Goal: Task Accomplishment & Management: Manage account settings

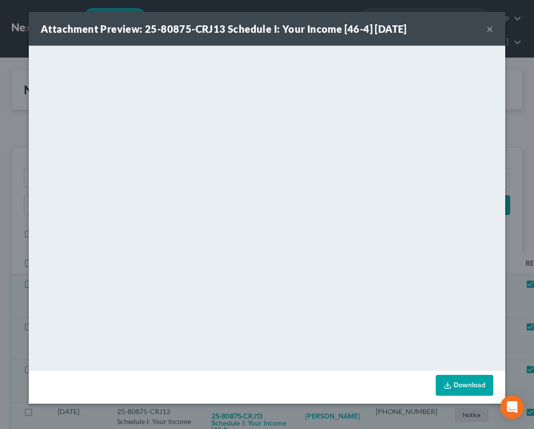
scroll to position [236, 0]
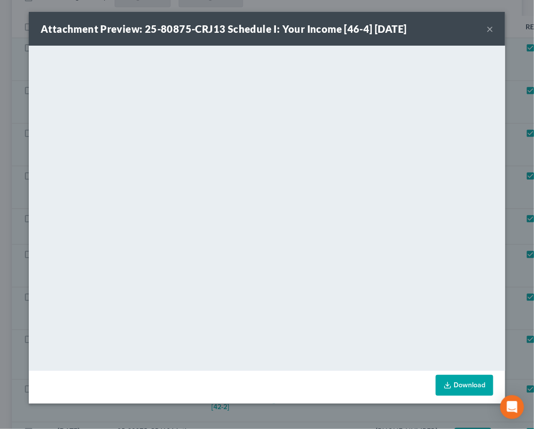
click at [492, 32] on button "×" at bounding box center [490, 29] width 7 height 12
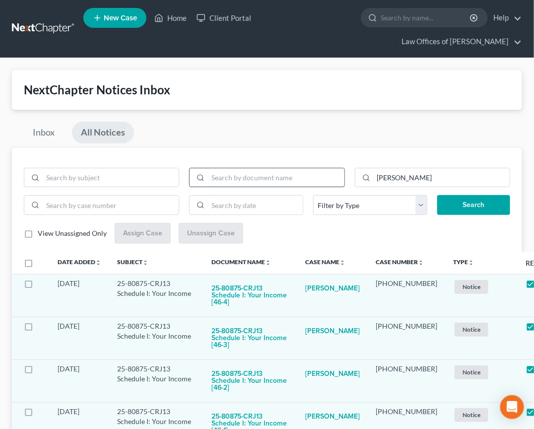
scroll to position [0, 0]
click at [305, 178] on input "search" at bounding box center [276, 177] width 136 height 19
click at [401, 181] on input "goeman" at bounding box center [442, 177] width 136 height 19
click at [474, 205] on button "Search" at bounding box center [474, 205] width 73 height 20
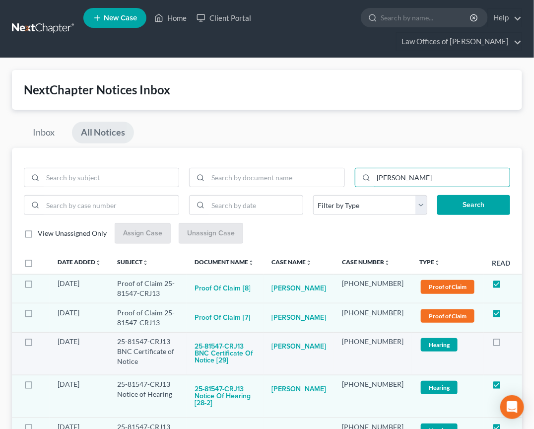
type input "terrace"
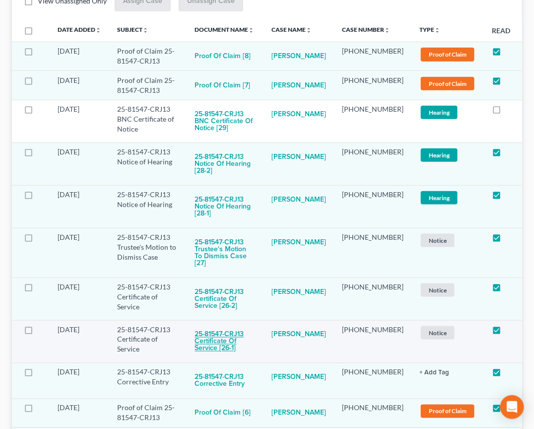
scroll to position [233, 0]
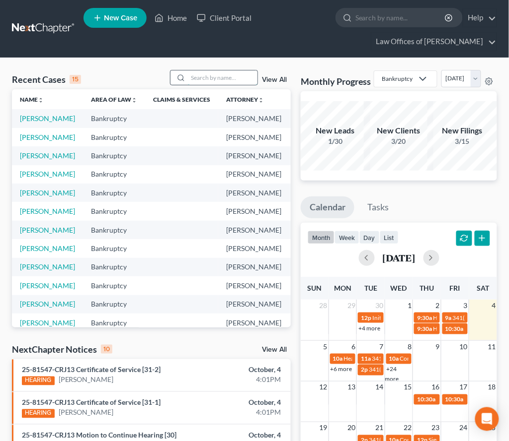
click at [238, 81] on input "search" at bounding box center [223, 78] width 70 height 14
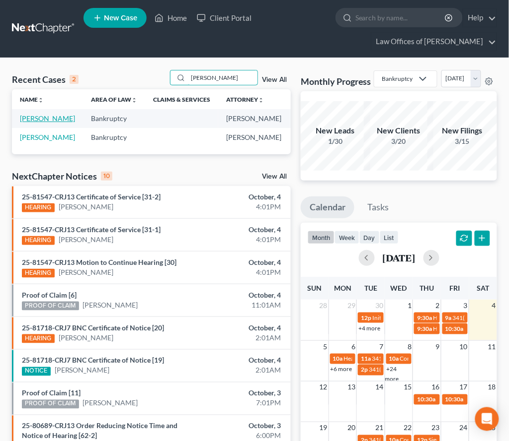
type input "terrace"
click at [26, 123] on link "[PERSON_NAME]" at bounding box center [47, 118] width 55 height 8
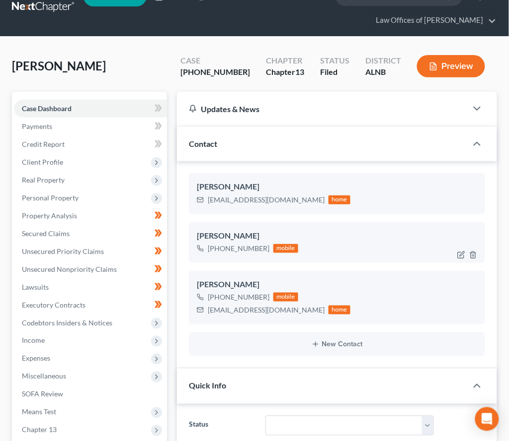
scroll to position [21, 0]
click at [49, 372] on span "Miscellaneous" at bounding box center [44, 376] width 44 height 8
click at [58, 386] on link "Attorney / Credit Counseling Fees" at bounding box center [100, 395] width 133 height 18
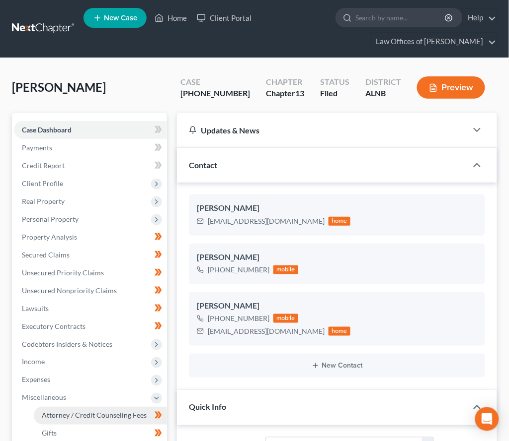
select select "0"
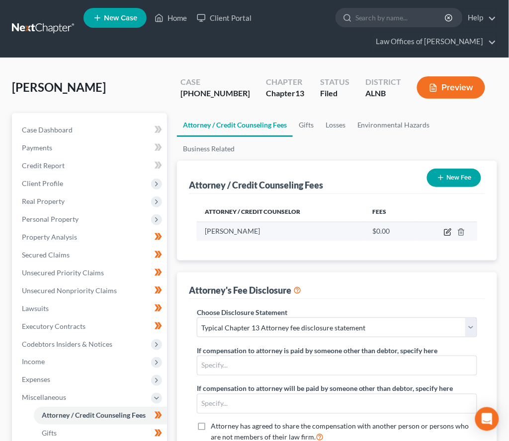
click at [448, 229] on icon "button" at bounding box center [447, 232] width 8 height 8
select select "0"
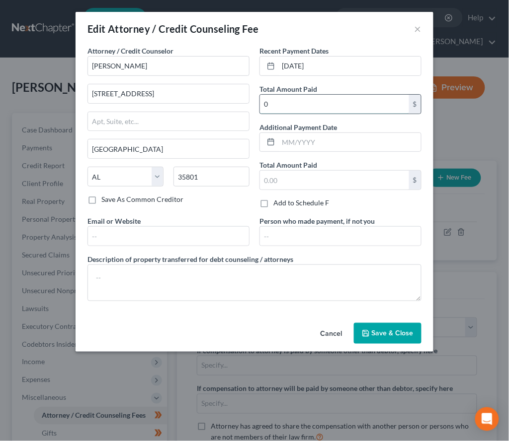
click at [281, 95] on input "0" at bounding box center [334, 104] width 149 height 19
type input "500"
click at [379, 336] on button "Save & Close" at bounding box center [388, 333] width 68 height 21
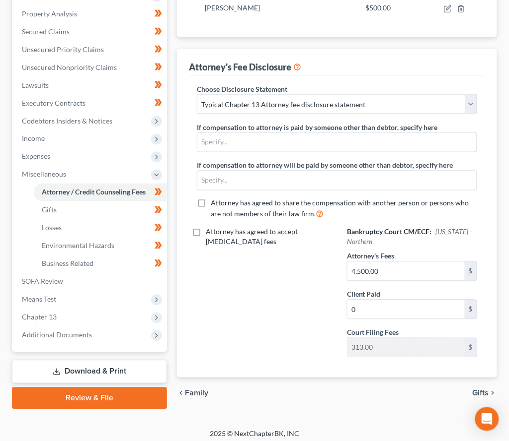
scroll to position [223, 0]
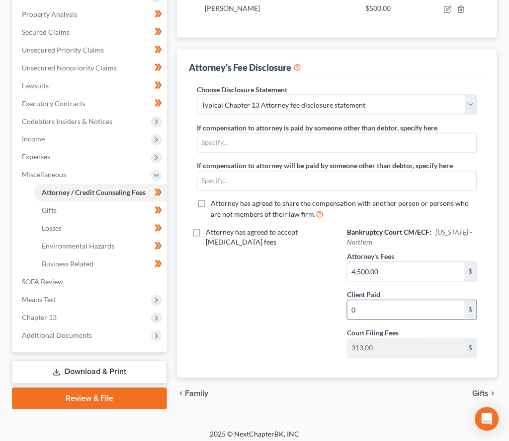
click at [376, 301] on input "0" at bounding box center [405, 310] width 117 height 19
type input "500"
click at [91, 361] on link "Download & Print" at bounding box center [89, 372] width 155 height 23
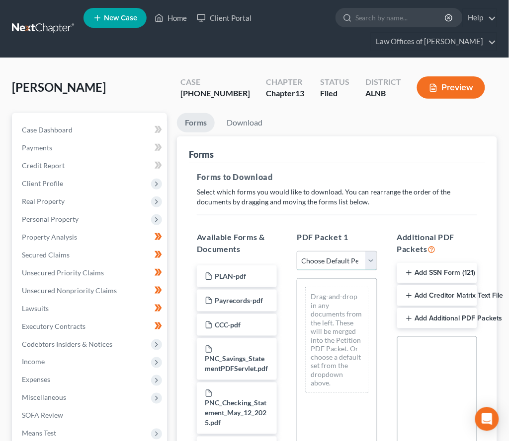
select select "2"
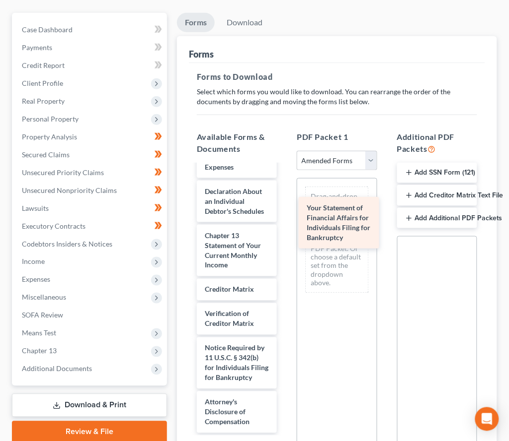
scroll to position [379, 0]
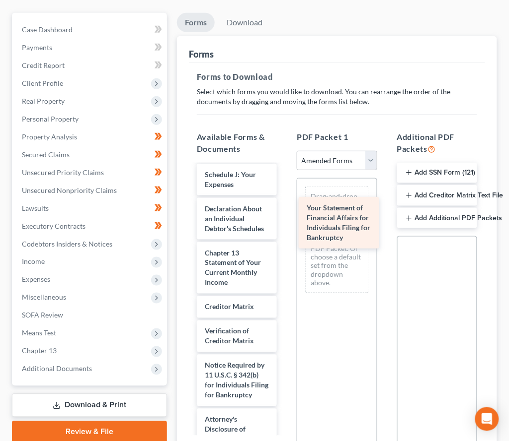
drag, startPoint x: 237, startPoint y: 210, endPoint x: 345, endPoint y: 229, distance: 109.1
click at [285, 229] on div "Your Statement of Financial Affairs for Individuals Filing for Bankruptcy Volun…" at bounding box center [237, 118] width 96 height 665
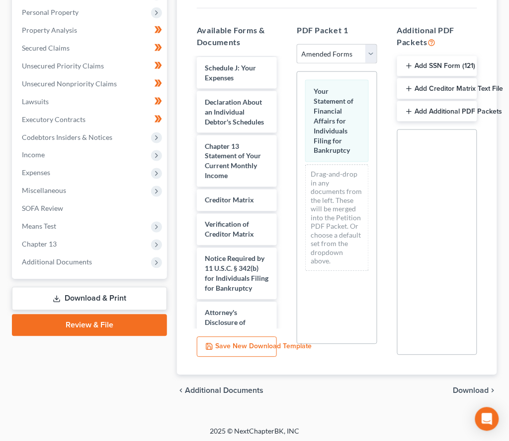
click at [472, 391] on span "Download" at bounding box center [471, 391] width 36 height 8
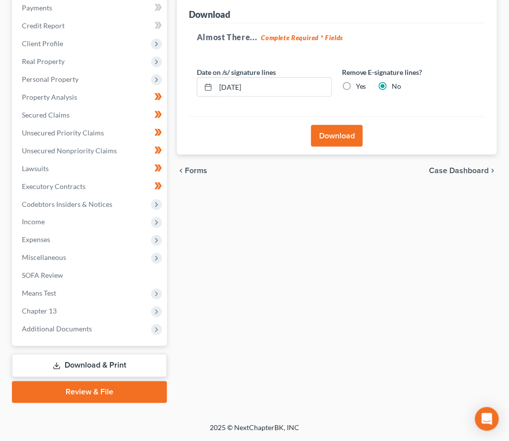
scroll to position [127, 0]
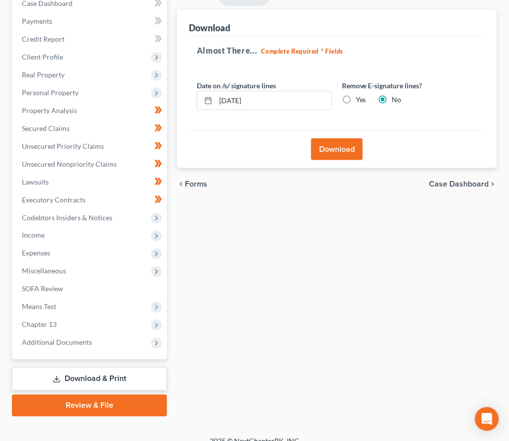
click at [330, 144] on button "Download" at bounding box center [337, 150] width 52 height 22
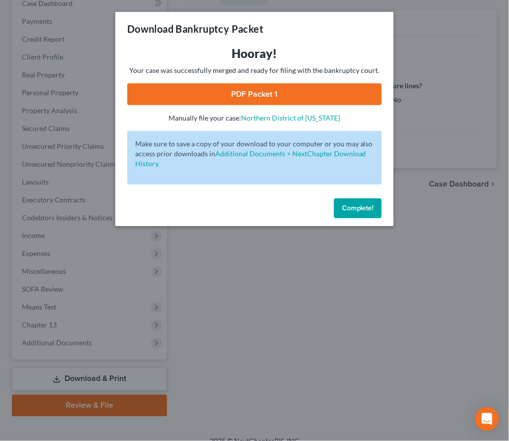
click at [313, 91] on link "PDF Packet 1" at bounding box center [254, 94] width 254 height 22
click at [367, 204] on span "Complete!" at bounding box center [358, 208] width 32 height 8
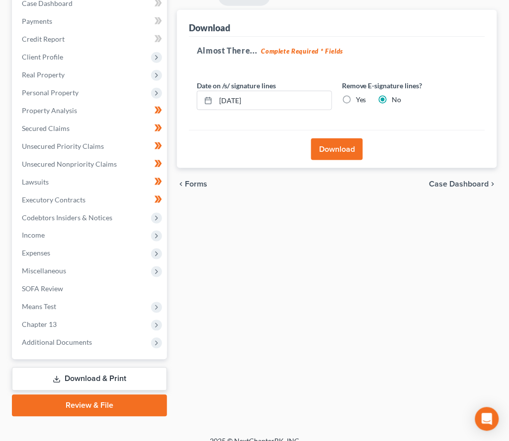
click at [49, 372] on link "Download & Print" at bounding box center [89, 379] width 155 height 23
click at [60, 285] on span "SOFA Review" at bounding box center [42, 289] width 41 height 8
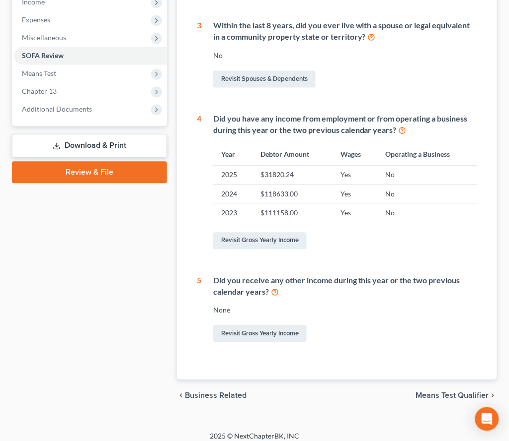
click at [107, 135] on link "Download & Print" at bounding box center [89, 146] width 155 height 23
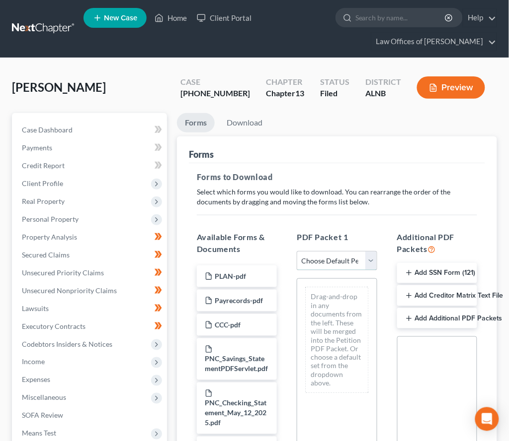
select select "2"
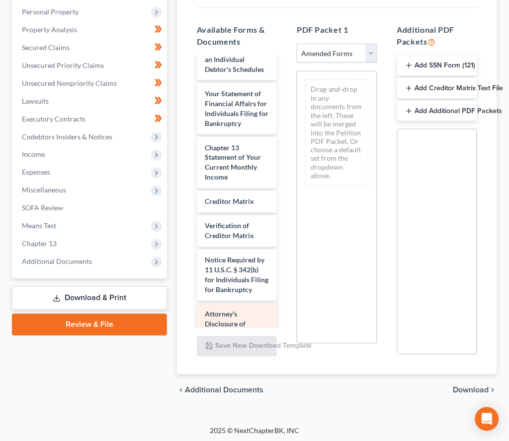
scroll to position [207, 0]
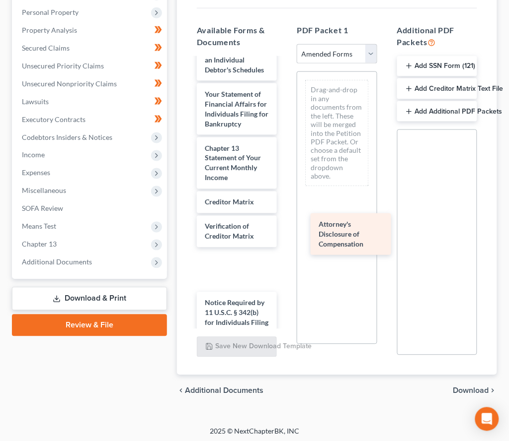
drag, startPoint x: 223, startPoint y: 313, endPoint x: 337, endPoint y: 243, distance: 133.8
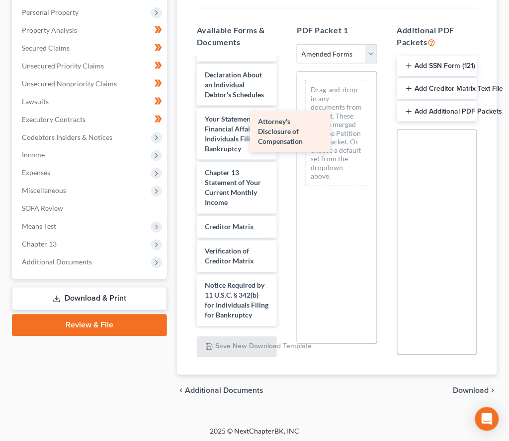
scroll to position [389, 0]
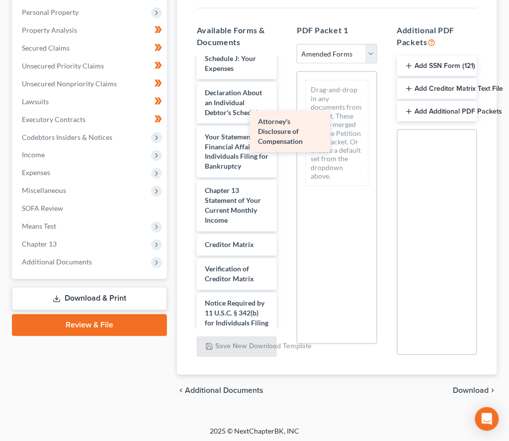
drag, startPoint x: 241, startPoint y: 252, endPoint x: 312, endPoint y: 120, distance: 149.8
click at [285, 120] on div "Attorney's Disclosure of Compensation Voluntary Petition for Individuals Filing…" at bounding box center [237, 7] width 96 height 675
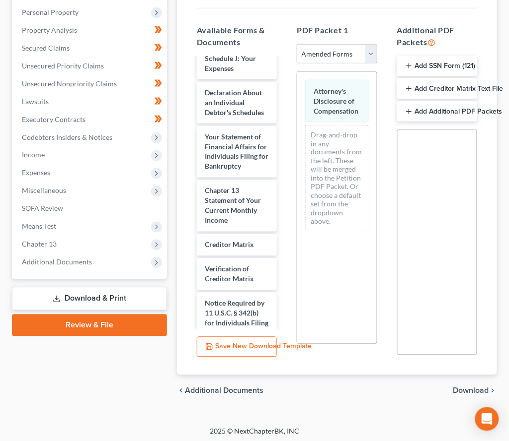
click at [458, 387] on span "Download" at bounding box center [471, 391] width 36 height 8
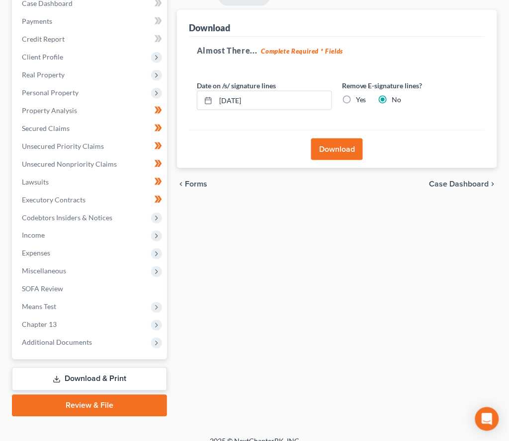
click at [345, 147] on button "Download" at bounding box center [337, 150] width 52 height 22
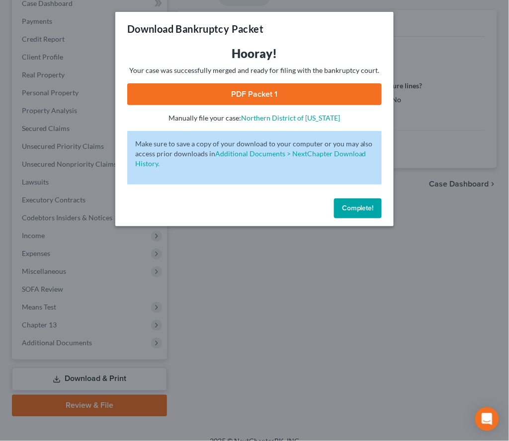
click at [283, 88] on link "PDF Packet 1" at bounding box center [254, 94] width 254 height 22
click at [343, 204] on span "Complete!" at bounding box center [358, 208] width 32 height 8
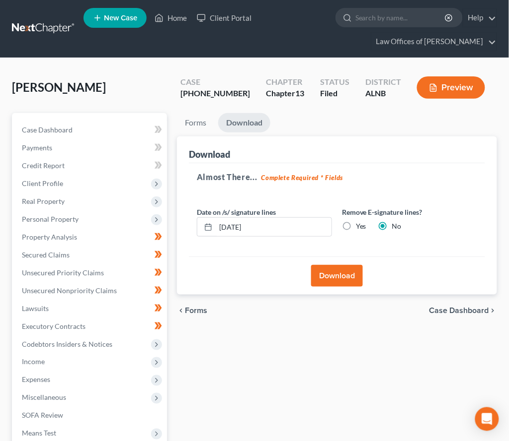
scroll to position [0, 0]
click at [395, 22] on input "search" at bounding box center [400, 17] width 91 height 18
type input "[PERSON_NAME]"
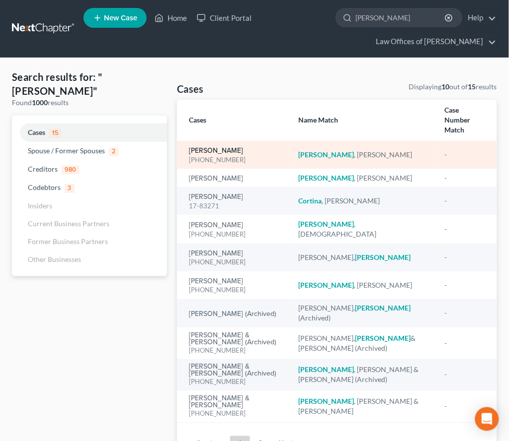
click at [214, 147] on link "[PERSON_NAME]" at bounding box center [216, 150] width 54 height 7
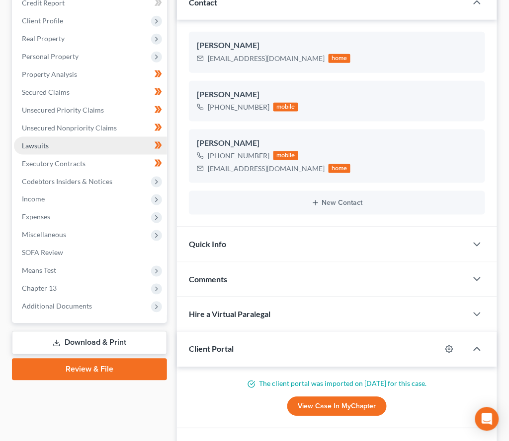
scroll to position [163, 0]
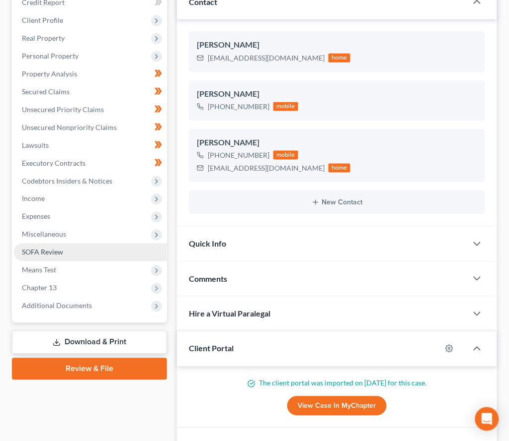
click at [32, 248] on span "SOFA Review" at bounding box center [42, 252] width 41 height 8
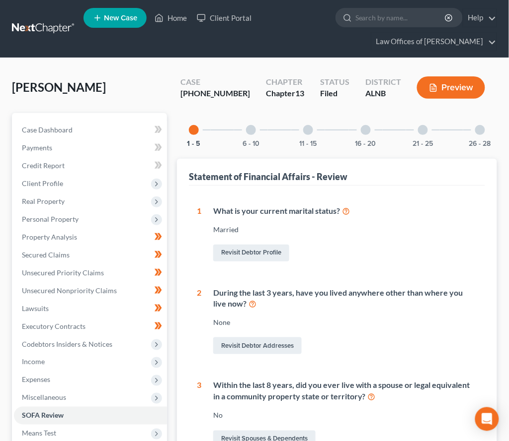
click at [255, 134] on div "6 - 10" at bounding box center [251, 130] width 34 height 34
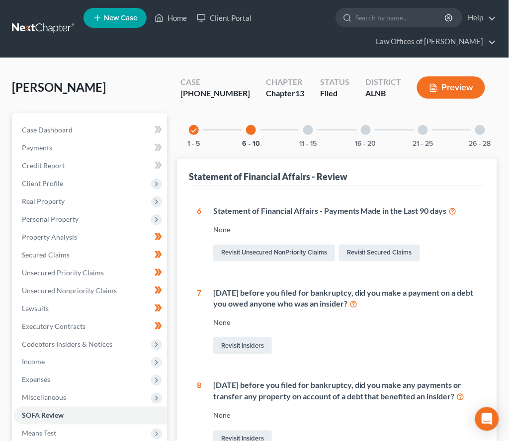
click at [310, 130] on div at bounding box center [308, 130] width 10 height 10
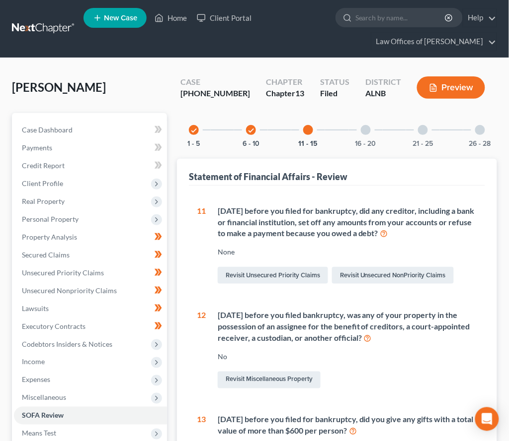
click at [373, 135] on div "16 - 20" at bounding box center [366, 130] width 34 height 34
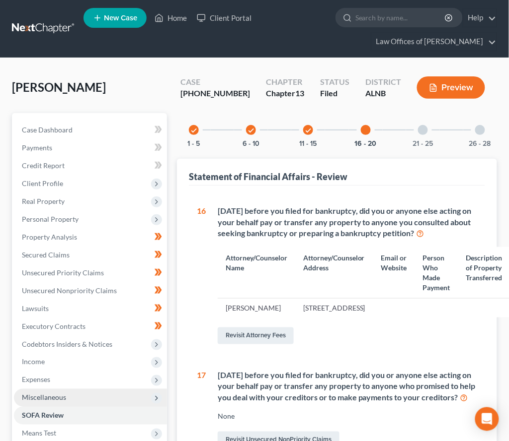
click at [56, 394] on span "Miscellaneous" at bounding box center [44, 398] width 44 height 8
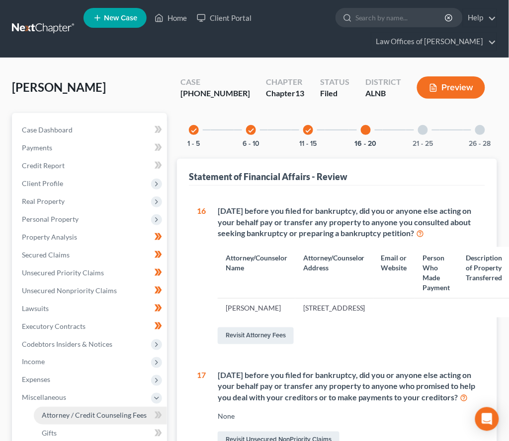
click at [78, 412] on span "Attorney / Credit Counseling Fees" at bounding box center [94, 416] width 105 height 8
select select "0"
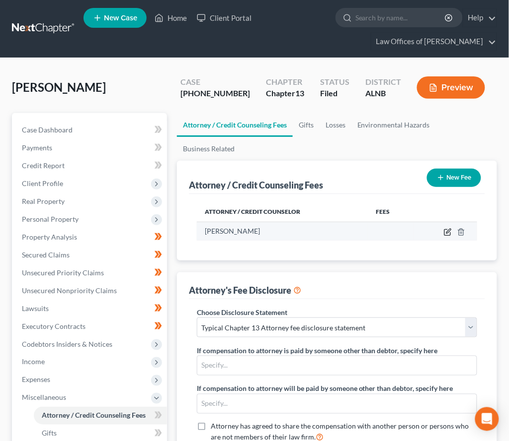
click at [447, 231] on icon "button" at bounding box center [447, 232] width 8 height 8
select select "0"
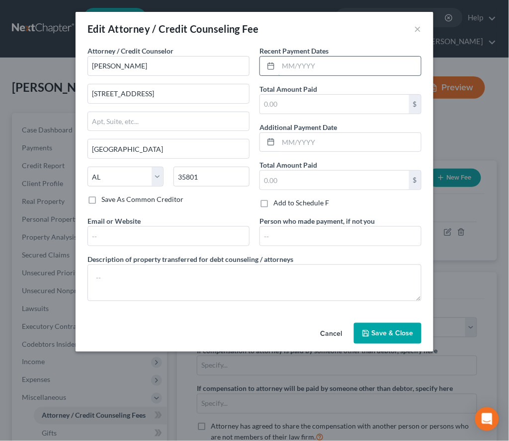
click at [295, 68] on input "text" at bounding box center [349, 66] width 143 height 19
click at [332, 326] on button "Cancel" at bounding box center [331, 334] width 38 height 20
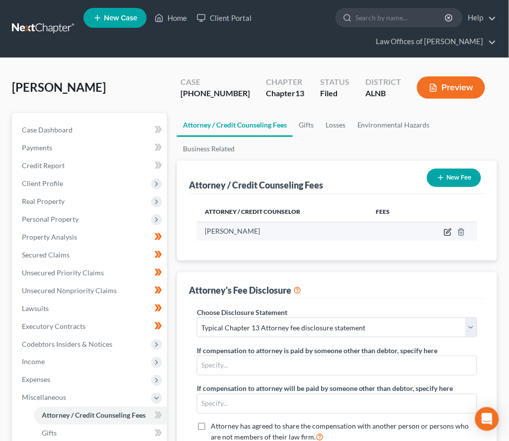
click at [447, 230] on icon "button" at bounding box center [448, 231] width 4 height 4
select select "0"
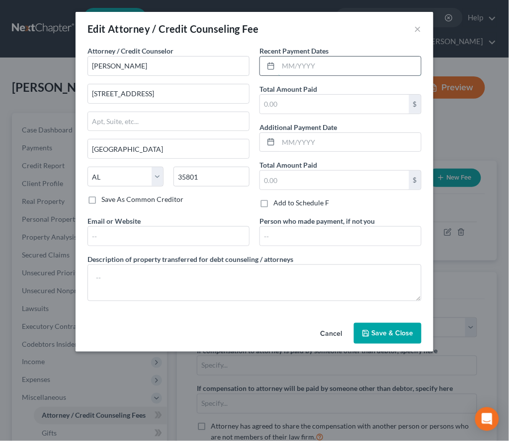
click at [288, 72] on input "text" at bounding box center [349, 66] width 143 height 19
type input "7/29/2025"
click at [380, 325] on button "Save & Close" at bounding box center [388, 333] width 68 height 21
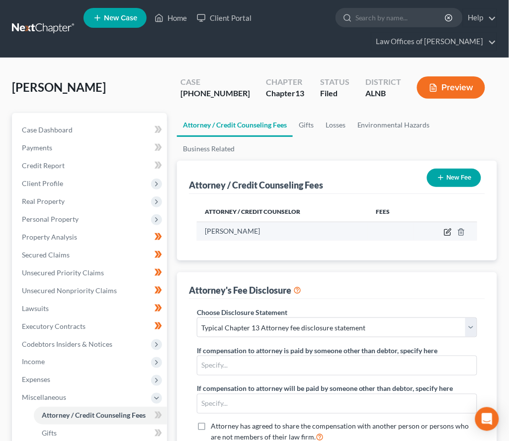
click at [449, 228] on icon "button" at bounding box center [447, 232] width 8 height 8
select select "0"
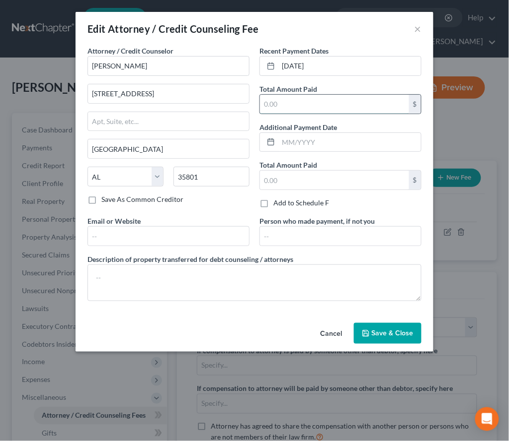
click at [335, 110] on input "text" at bounding box center [334, 104] width 149 height 19
type input "1,000"
click at [379, 332] on span "Save & Close" at bounding box center [392, 333] width 42 height 8
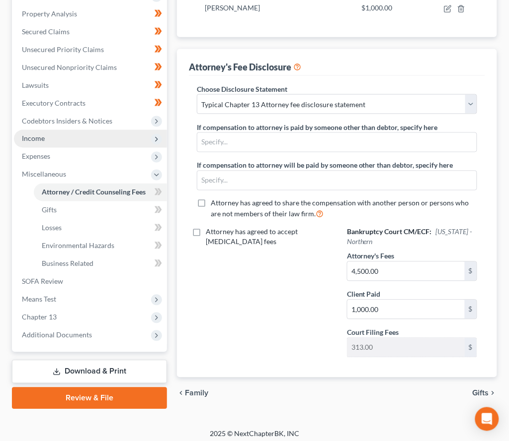
click at [105, 361] on link "Download & Print" at bounding box center [89, 372] width 155 height 23
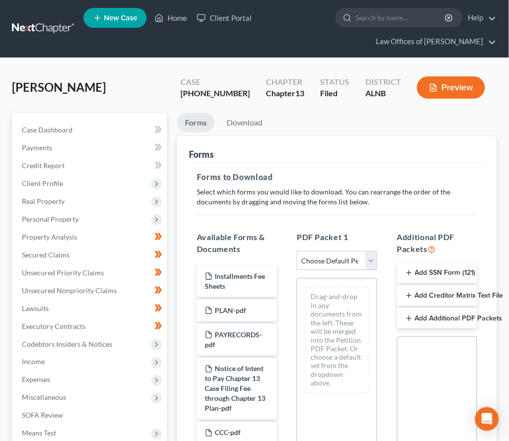
select select "2"
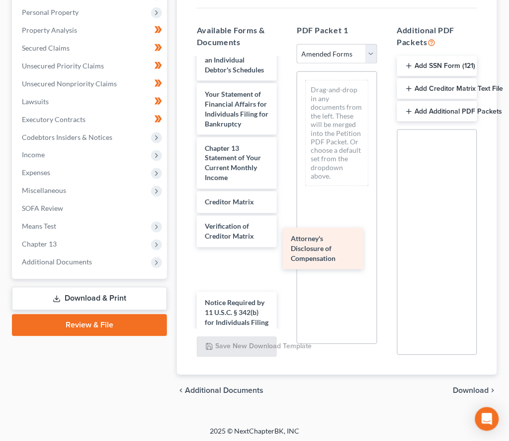
scroll to position [389, 0]
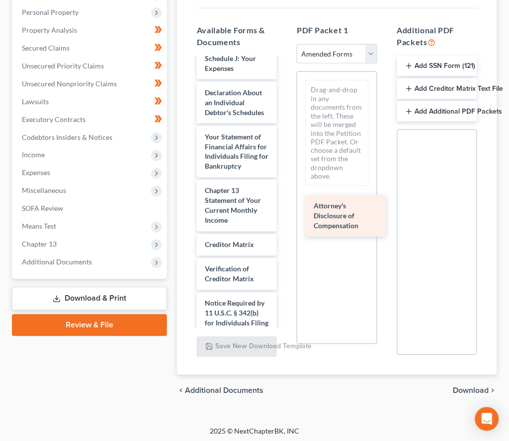
drag, startPoint x: 226, startPoint y: 306, endPoint x: 335, endPoint y: 217, distance: 140.5
click at [285, 217] on div "Attorney's Disclosure of Compensation Voluntary Petition for Individuals Filing…" at bounding box center [237, 7] width 96 height 675
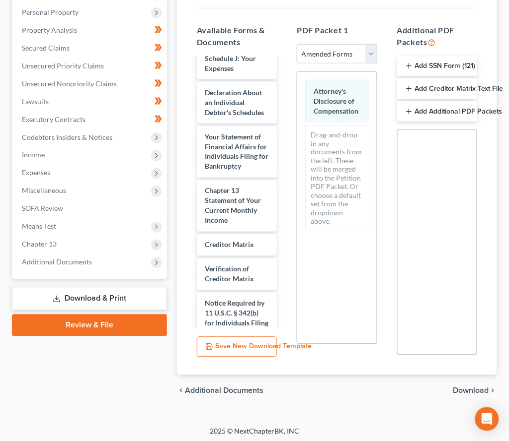
click at [465, 388] on span "Download" at bounding box center [471, 391] width 36 height 8
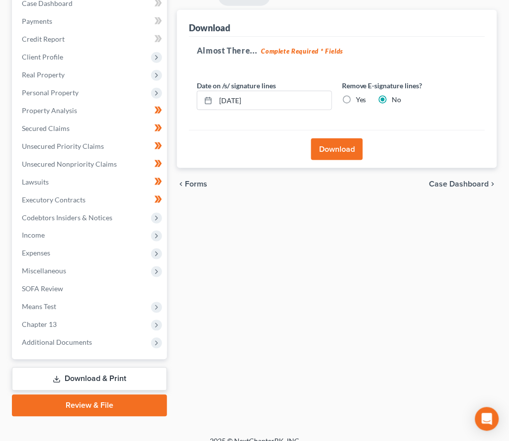
click at [333, 150] on button "Download" at bounding box center [337, 150] width 52 height 22
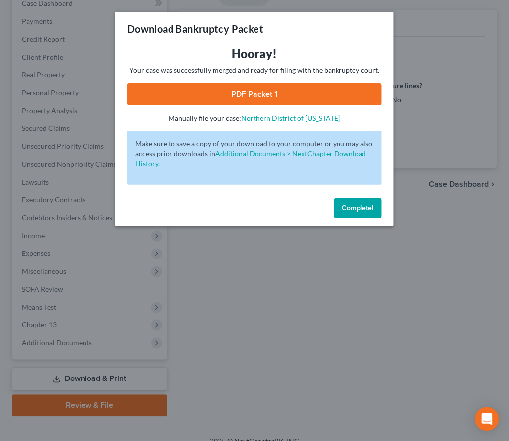
click at [310, 83] on link "PDF Packet 1" at bounding box center [254, 94] width 254 height 22
click at [361, 204] on span "Complete!" at bounding box center [358, 208] width 32 height 8
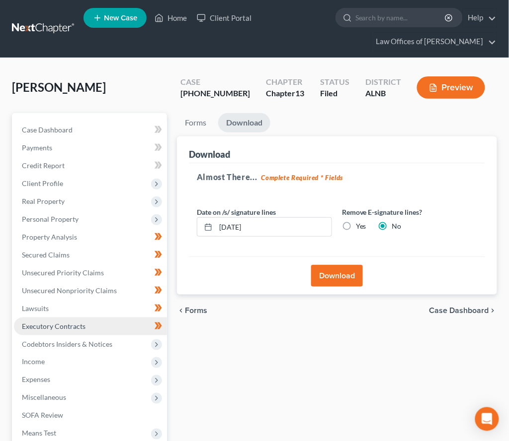
scroll to position [0, 0]
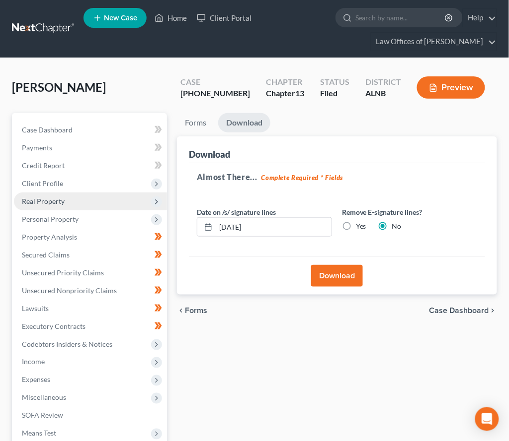
click at [79, 198] on span "Real Property" at bounding box center [90, 202] width 153 height 18
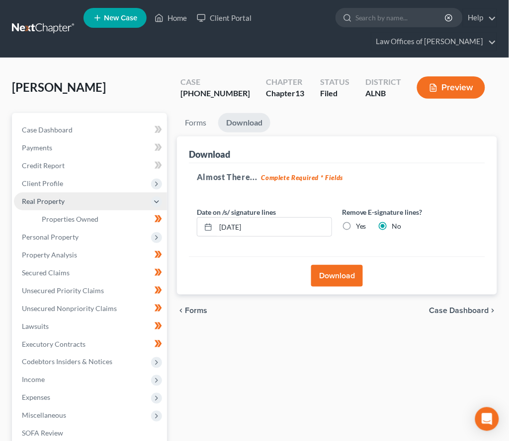
click at [52, 197] on span "Real Property" at bounding box center [43, 201] width 43 height 8
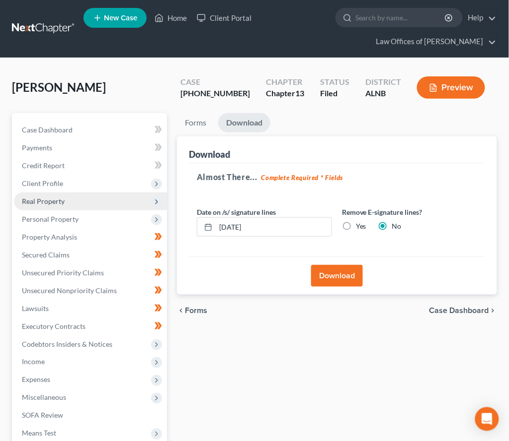
click at [54, 197] on span "Real Property" at bounding box center [43, 201] width 43 height 8
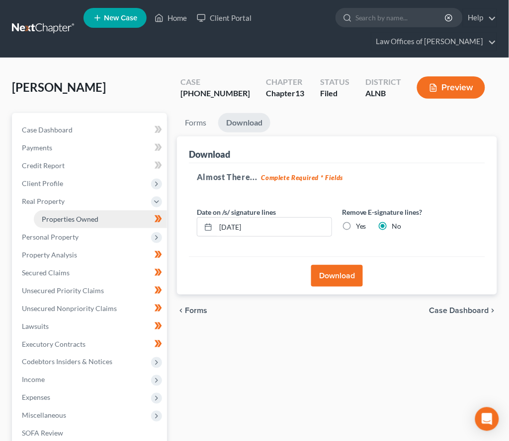
click at [70, 216] on span "Properties Owned" at bounding box center [70, 219] width 57 height 8
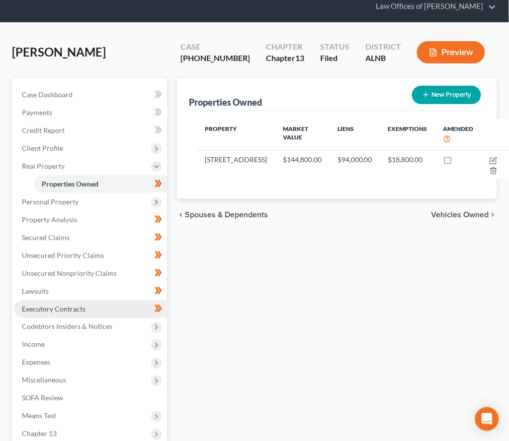
scroll to position [39, 0]
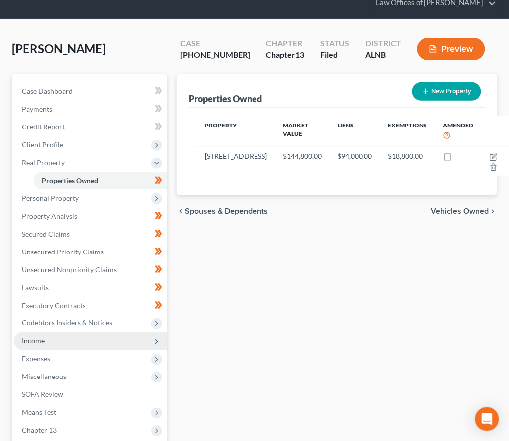
click at [47, 333] on span "Income" at bounding box center [90, 342] width 153 height 18
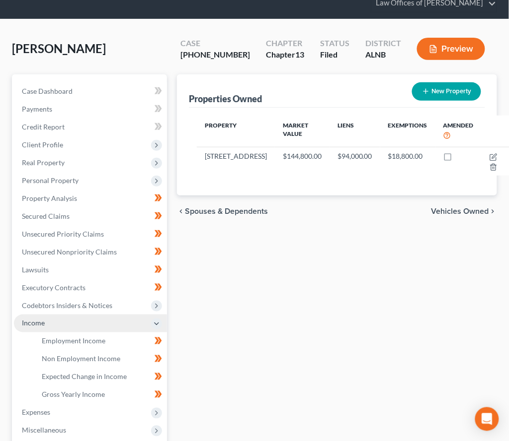
click at [47, 337] on span "Employment Income" at bounding box center [74, 341] width 64 height 8
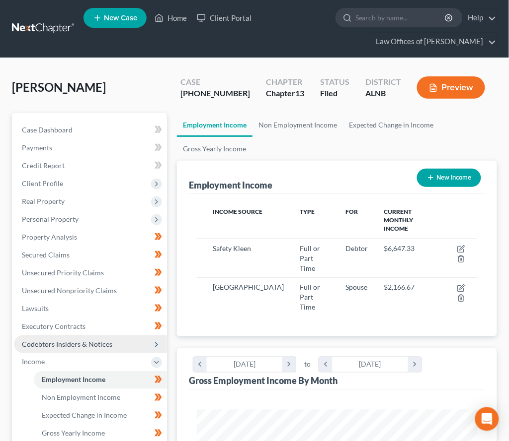
scroll to position [140, 300]
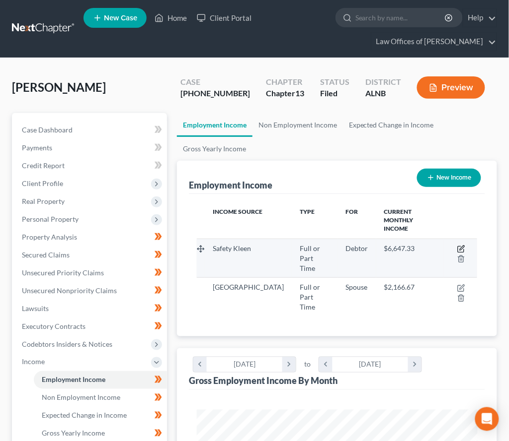
click at [461, 245] on icon "button" at bounding box center [461, 249] width 8 height 8
select select "0"
select select "2"
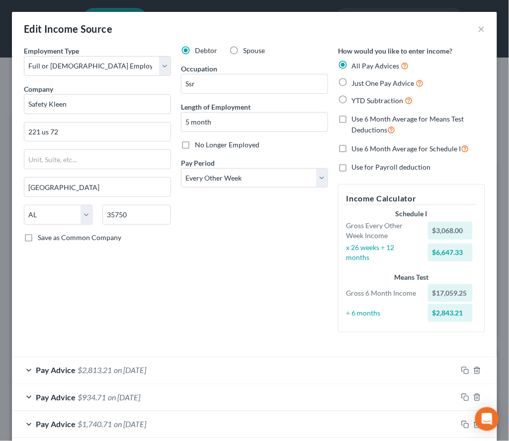
scroll to position [0, 0]
click at [480, 31] on button "×" at bounding box center [481, 29] width 7 height 12
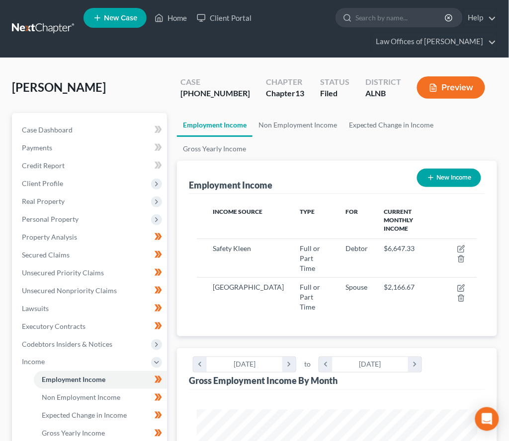
click at [439, 176] on button "New Income" at bounding box center [449, 178] width 64 height 18
select select "0"
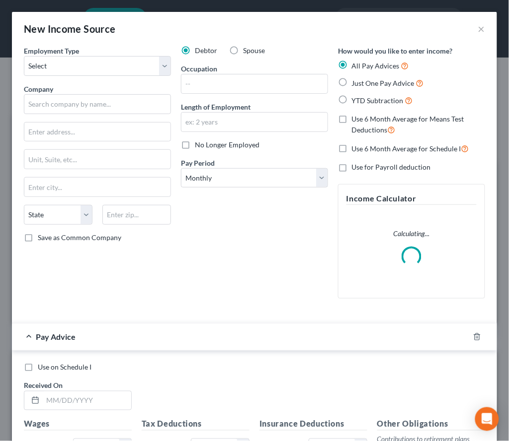
click at [233, 143] on span "No Longer Employed" at bounding box center [227, 145] width 65 height 8
click at [205, 143] on input "No Longer Employed" at bounding box center [202, 143] width 6 height 6
checkbox input "true"
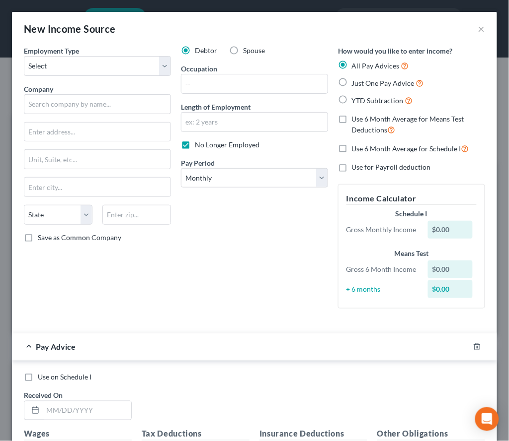
click at [84, 81] on div "Employment Type * Select Full or Part Time Employment Self Employment Company *…" at bounding box center [97, 181] width 157 height 271
select select "0"
click at [64, 105] on input "text" at bounding box center [97, 104] width 147 height 20
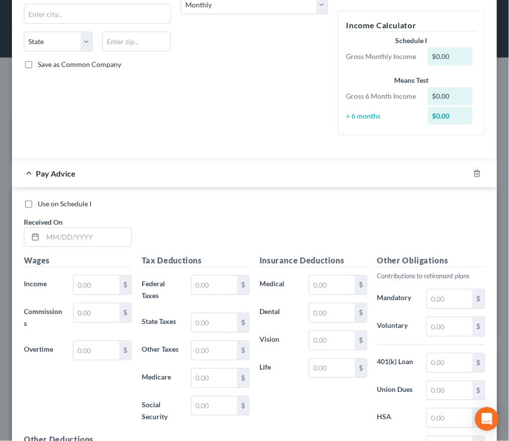
scroll to position [184, 0]
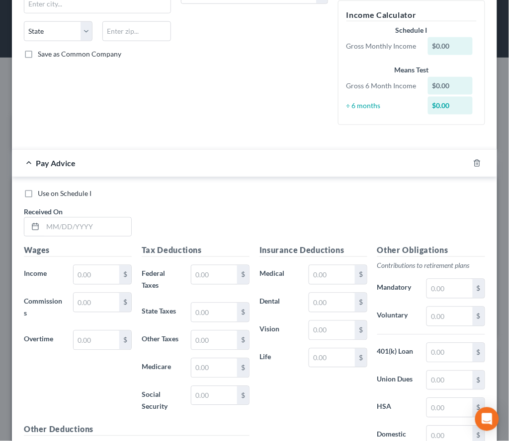
click at [111, 231] on div "Use on Schedule I Received On *" at bounding box center [254, 217] width 471 height 56
type input "Thompson Industrial"
click at [102, 220] on input "text" at bounding box center [87, 227] width 88 height 19
type input "2/21/2025"
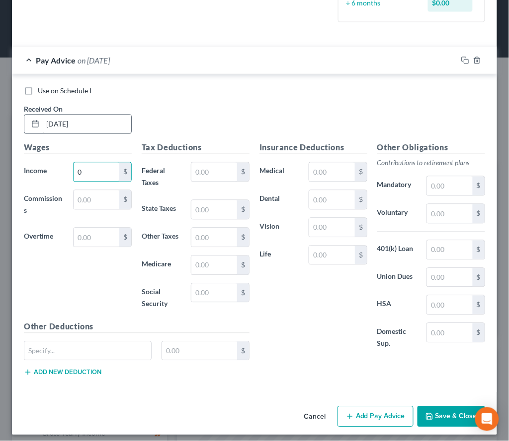
scroll to position [286, 0]
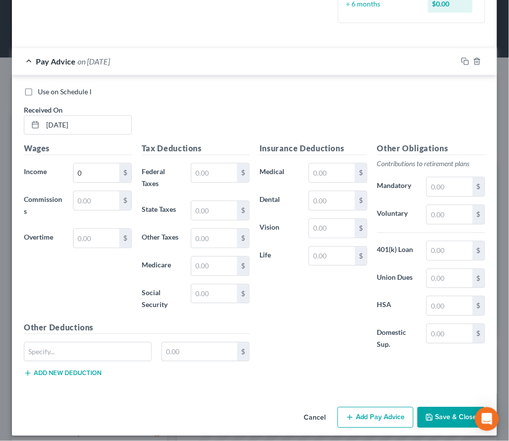
click at [373, 408] on button "Add Pay Advice" at bounding box center [375, 418] width 76 height 21
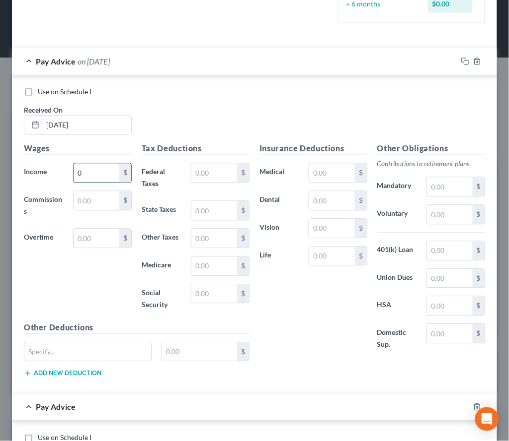
click at [94, 170] on input "0" at bounding box center [96, 173] width 46 height 19
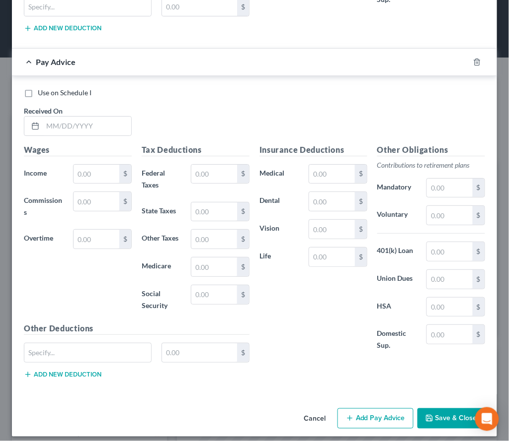
scroll to position [631, 0]
type input "54"
click at [358, 409] on button "Add Pay Advice" at bounding box center [375, 419] width 76 height 21
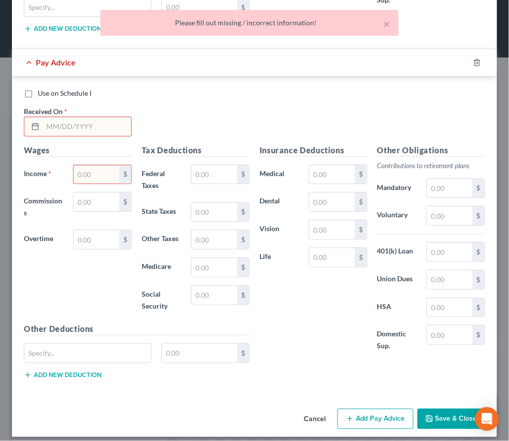
click at [102, 120] on input "text" at bounding box center [87, 126] width 88 height 19
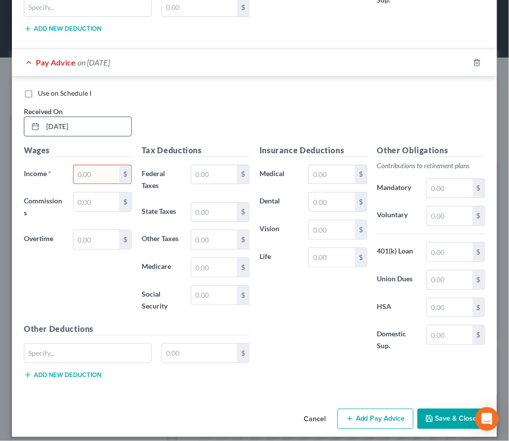
type input "2/28/25"
click at [373, 409] on button "Add Pay Advice" at bounding box center [375, 419] width 76 height 21
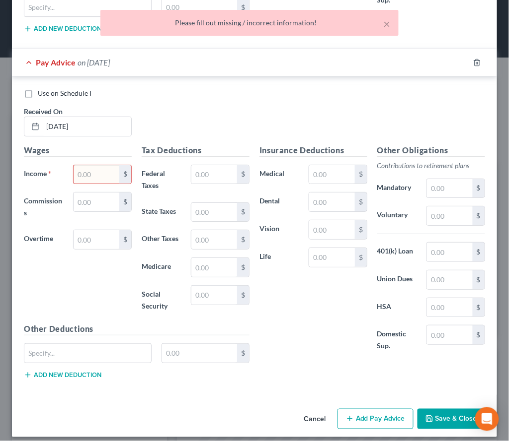
click at [104, 165] on input "text" at bounding box center [96, 174] width 46 height 19
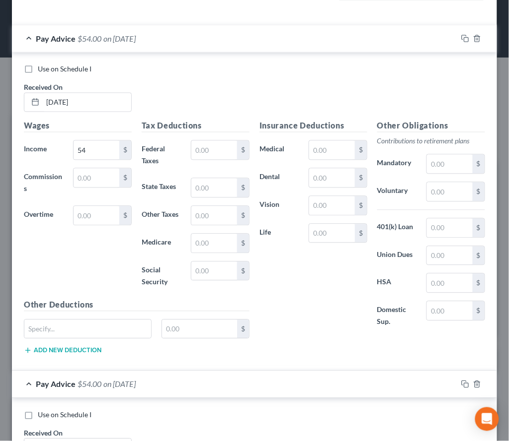
scroll to position [247, 0]
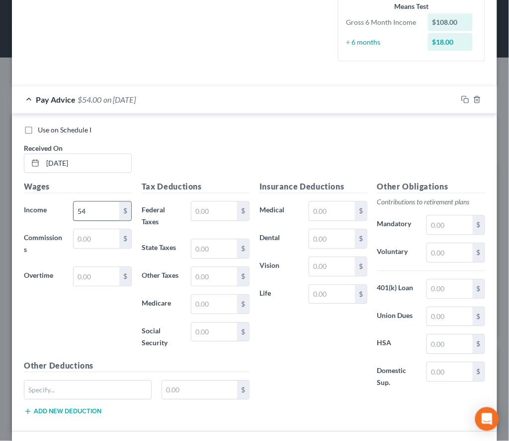
type input "54"
click at [93, 202] on input "54" at bounding box center [96, 211] width 46 height 19
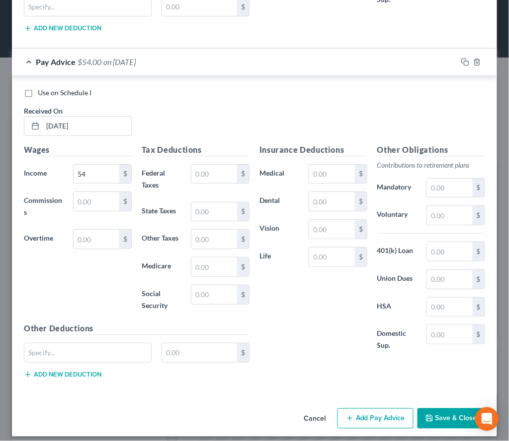
scroll to position [631, 0]
type input "0"
click at [359, 412] on button "Add Pay Advice" at bounding box center [375, 419] width 76 height 21
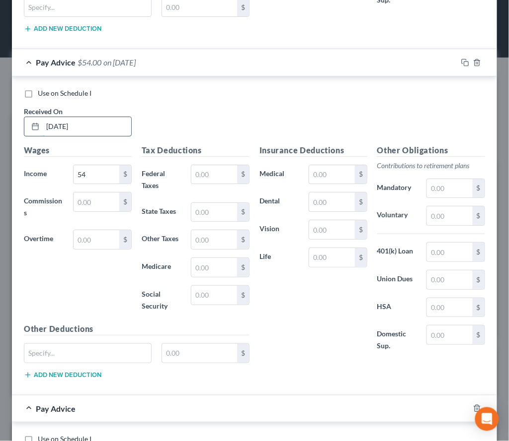
click at [75, 121] on input "2/28/25" at bounding box center [87, 126] width 88 height 19
type input "3/7/2025"
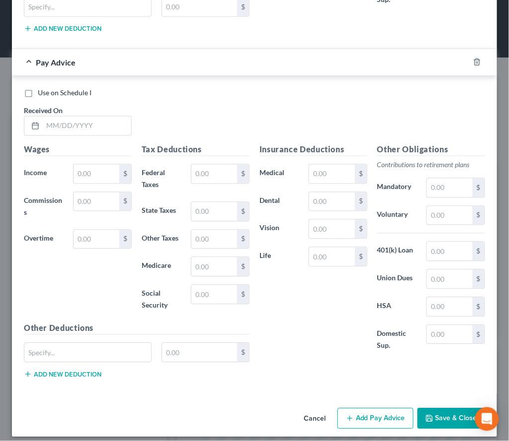
scroll to position [976, 0]
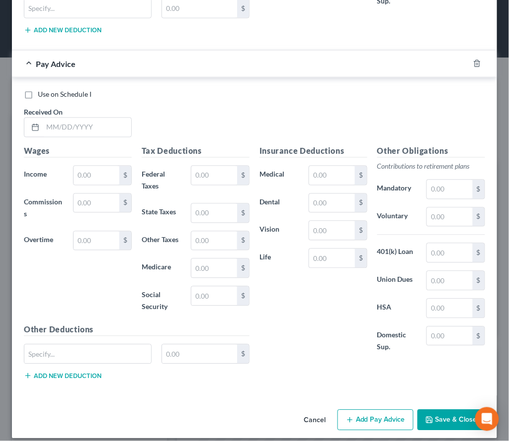
type input "103.41"
click at [366, 410] on button "Add Pay Advice" at bounding box center [375, 420] width 76 height 21
click at [74, 118] on input "text" at bounding box center [87, 127] width 88 height 19
type input "4/14/25"
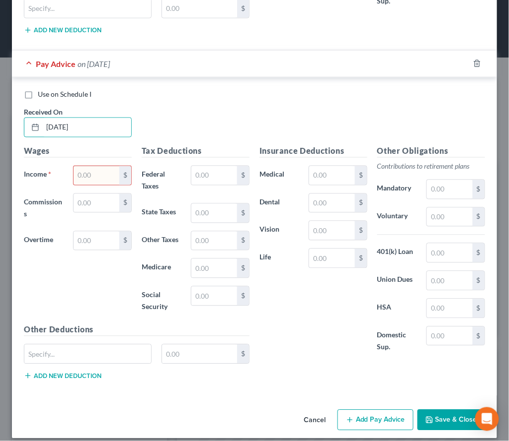
click at [87, 167] on input "text" at bounding box center [96, 175] width 46 height 19
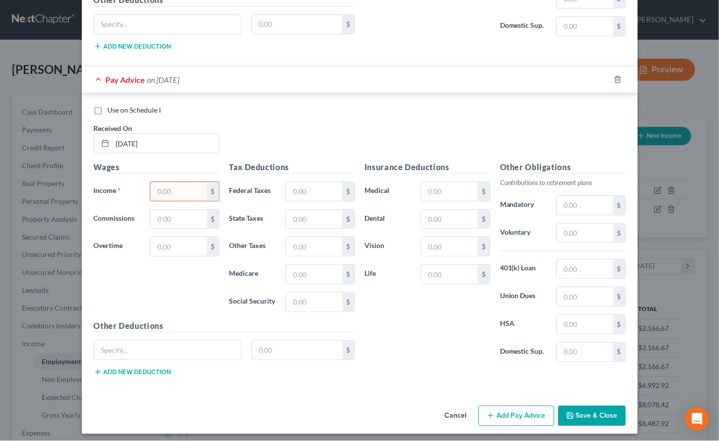
scroll to position [496430, 496312]
click at [508, 75] on icon "button" at bounding box center [618, 79] width 8 height 8
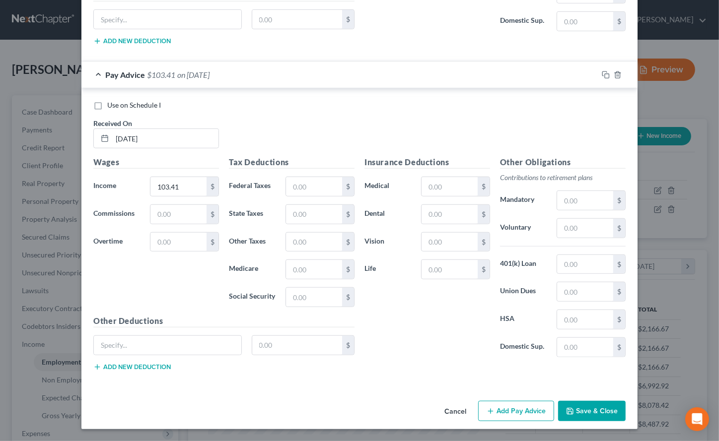
scroll to position [593, 0]
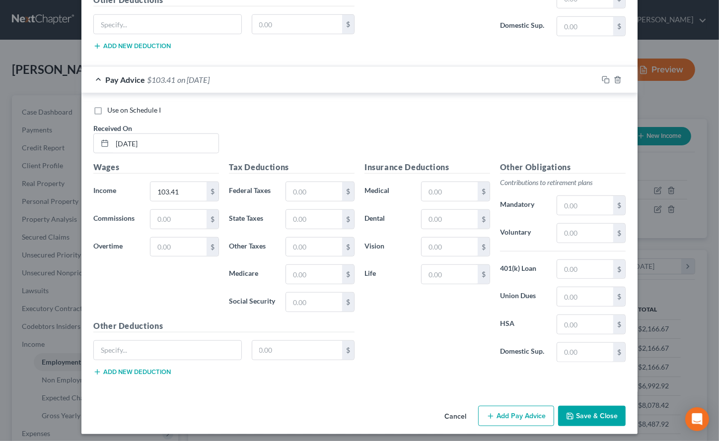
click at [508, 406] on button "Save & Close" at bounding box center [592, 416] width 68 height 21
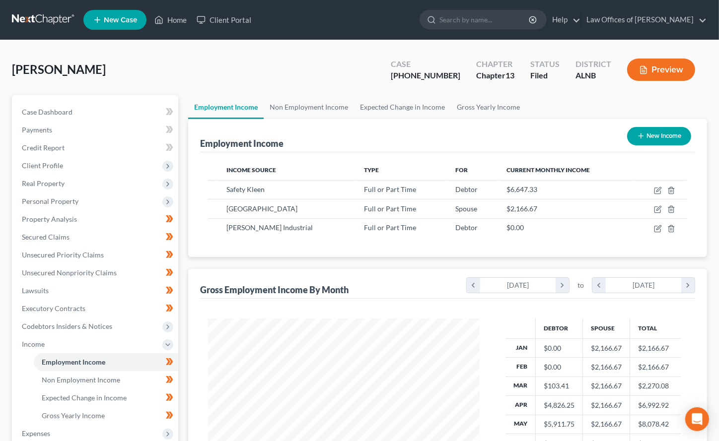
scroll to position [0, 0]
click at [508, 62] on button "Preview" at bounding box center [661, 70] width 68 height 22
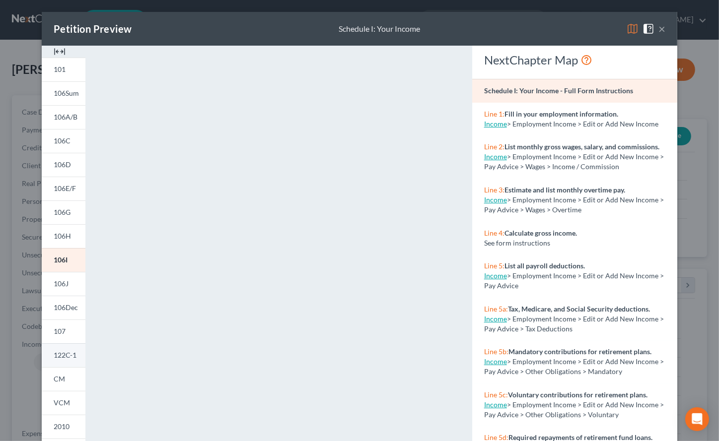
click at [62, 357] on span "122C-1" at bounding box center [65, 355] width 23 height 8
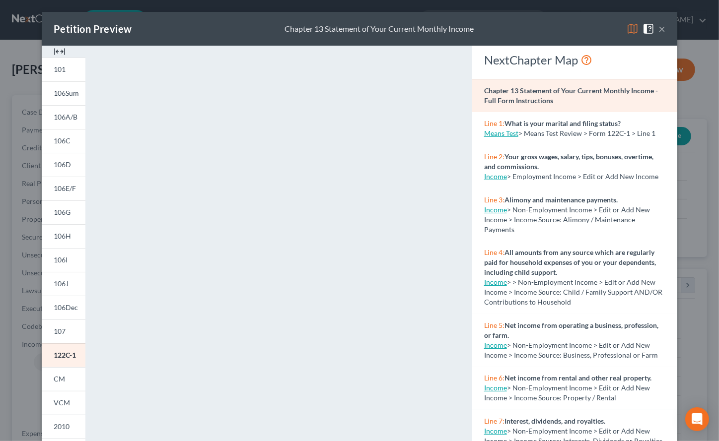
click at [508, 27] on div "Petition Preview Chapter 13 Statement of Your Current Monthly Income ×" at bounding box center [360, 29] width 636 height 34
click at [508, 27] on button "×" at bounding box center [661, 29] width 7 height 12
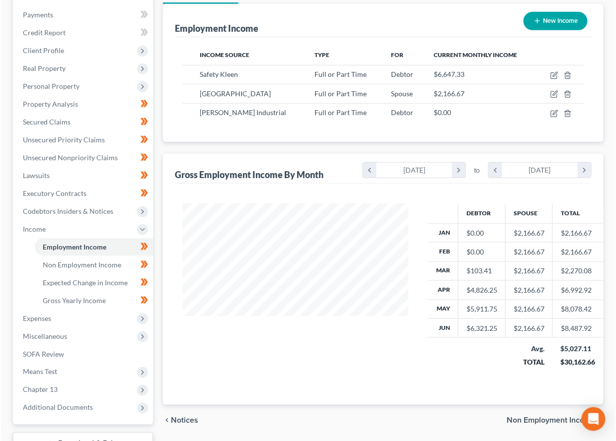
scroll to position [173, 245]
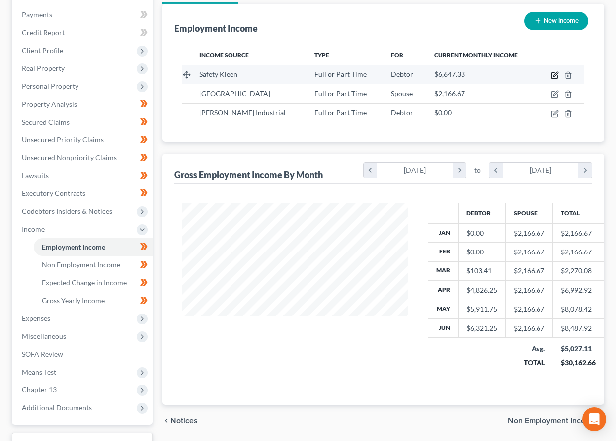
click at [508, 74] on icon "button" at bounding box center [555, 74] width 4 height 4
select select "0"
select select "2"
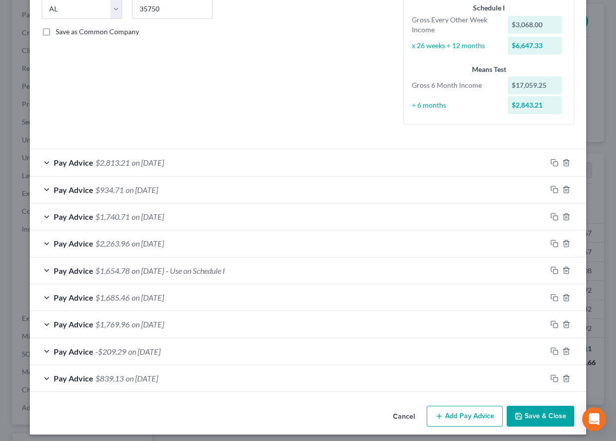
scroll to position [204, 0]
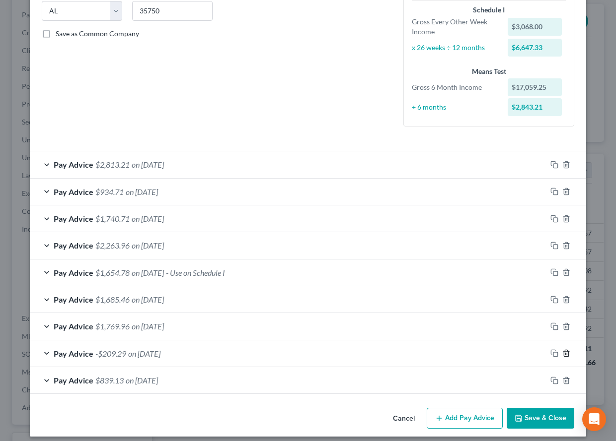
click at [508, 354] on line "button" at bounding box center [567, 355] width 0 height 2
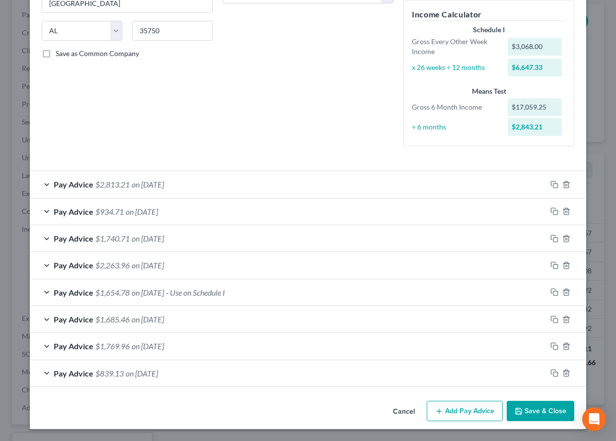
scroll to position [177, 0]
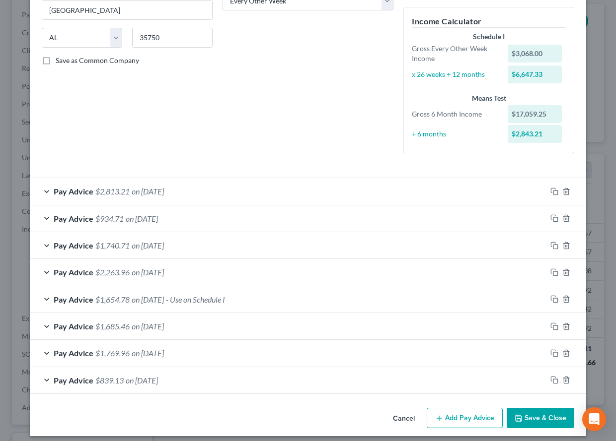
click at [428, 359] on div "Pay Advice $1,769.96 on 04/25/2025" at bounding box center [288, 353] width 516 height 26
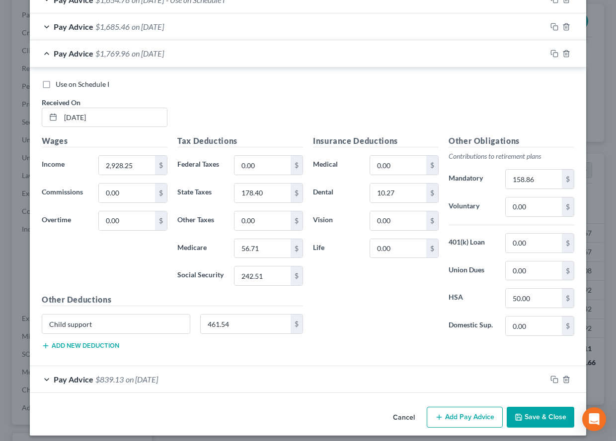
click at [405, 372] on div "Pay Advice $839.13 on 04/11/2025" at bounding box center [288, 379] width 516 height 26
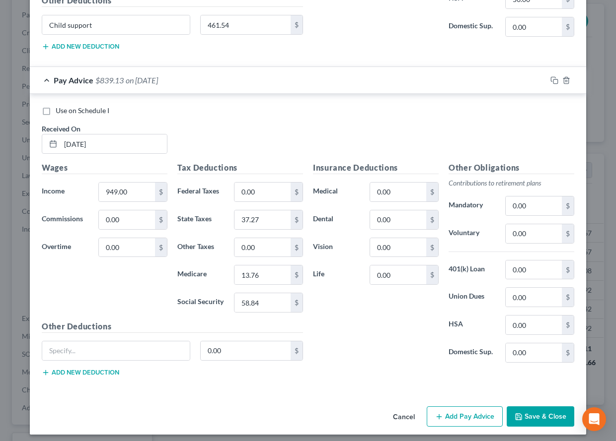
scroll to position [776, 0]
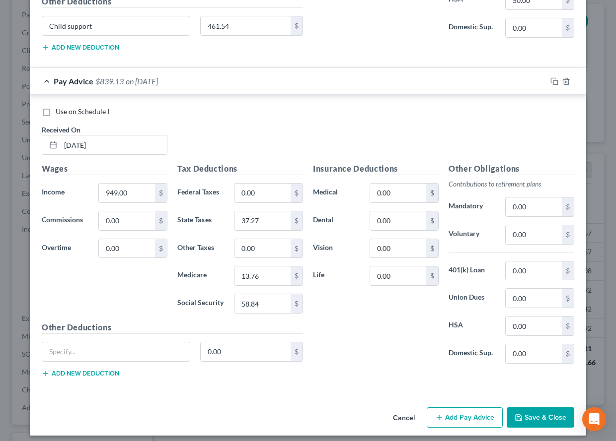
click at [508, 408] on button "Save & Close" at bounding box center [541, 418] width 68 height 21
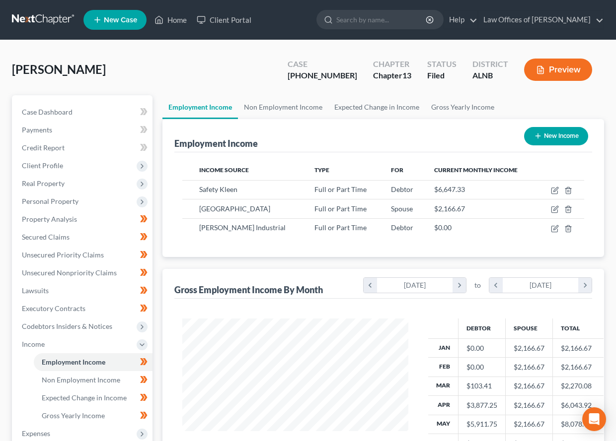
scroll to position [0, 0]
click at [508, 72] on button "Preview" at bounding box center [558, 70] width 68 height 22
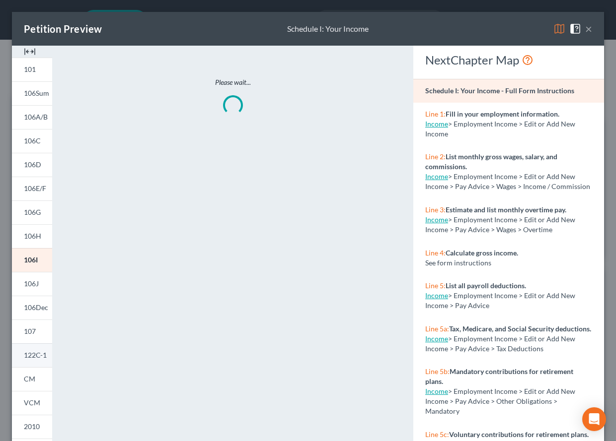
click at [31, 357] on span "122C-1" at bounding box center [35, 355] width 23 height 8
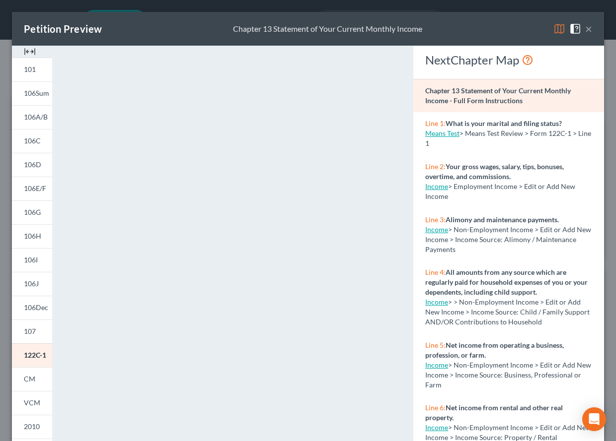
click at [508, 23] on button "×" at bounding box center [588, 29] width 7 height 12
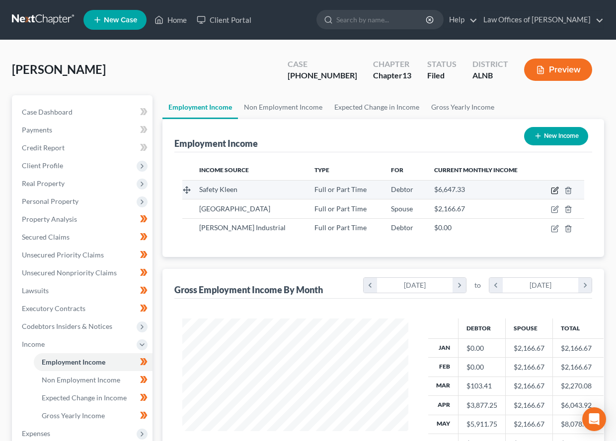
click at [508, 187] on icon "button" at bounding box center [555, 191] width 8 height 8
select select "0"
select select "2"
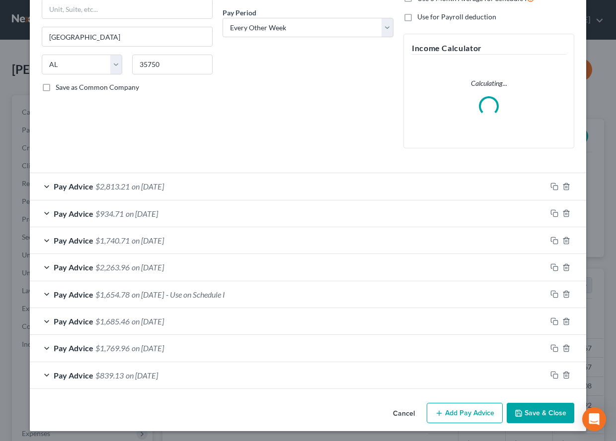
scroll to position [149, 0]
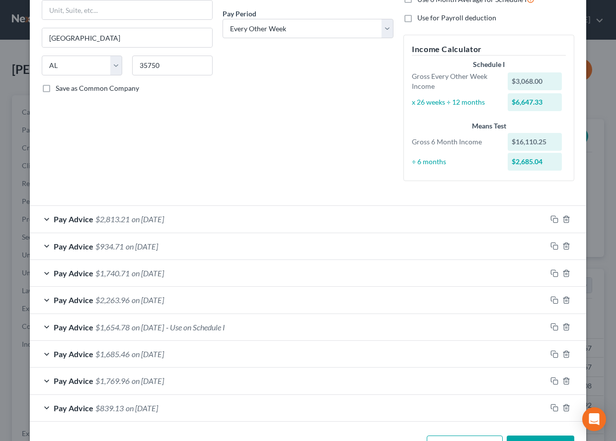
click at [508, 403] on div "Pay Advice $839.13 on 04/11/2025" at bounding box center [288, 408] width 516 height 26
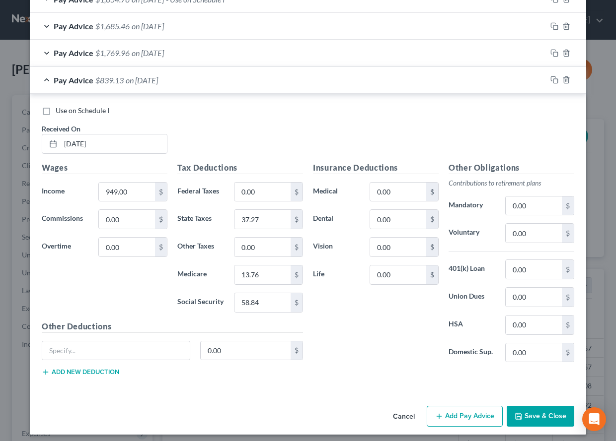
scroll to position [477, 0]
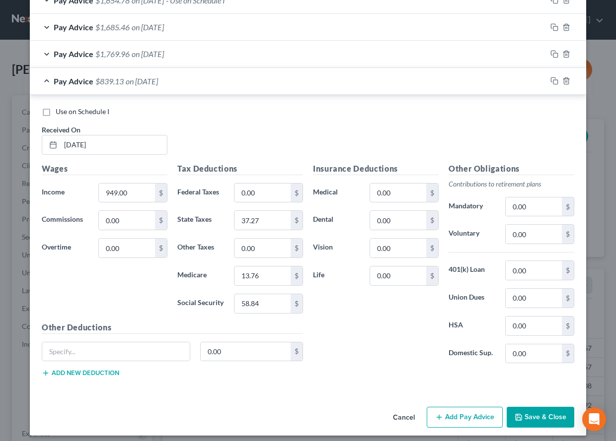
click at [508, 407] on button "Save & Close" at bounding box center [541, 417] width 68 height 21
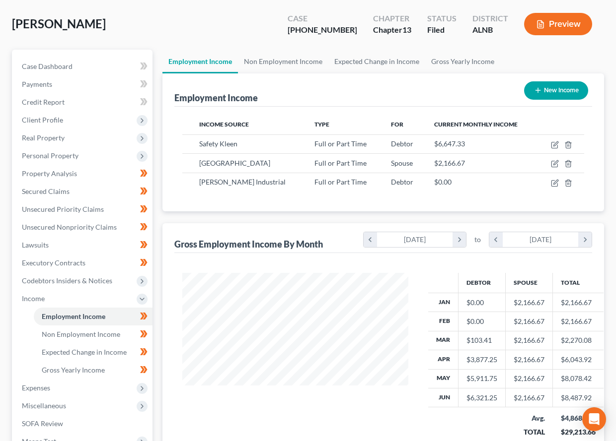
scroll to position [45, 0]
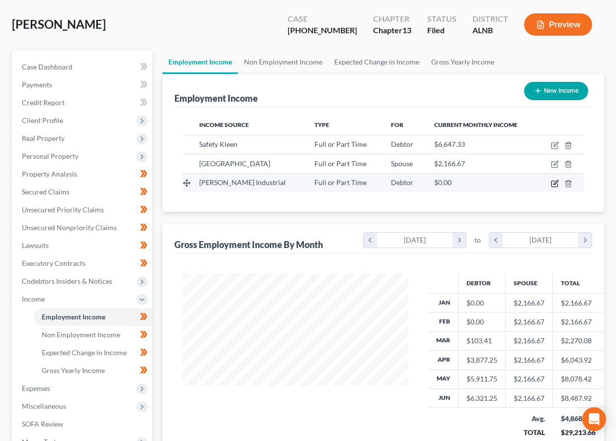
click at [508, 184] on icon "button" at bounding box center [555, 184] width 8 height 8
select select "0"
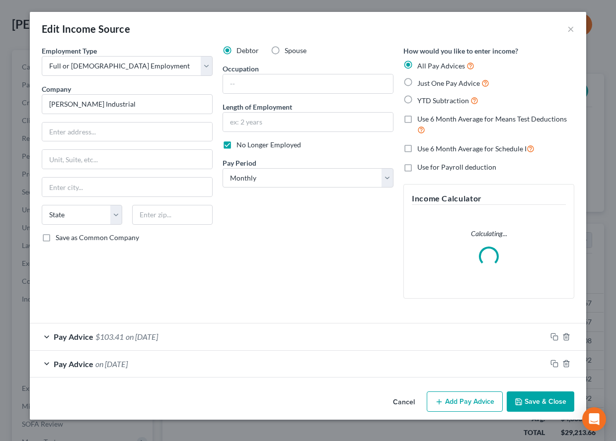
click at [116, 360] on span "on 02/21/2025" at bounding box center [111, 364] width 32 height 9
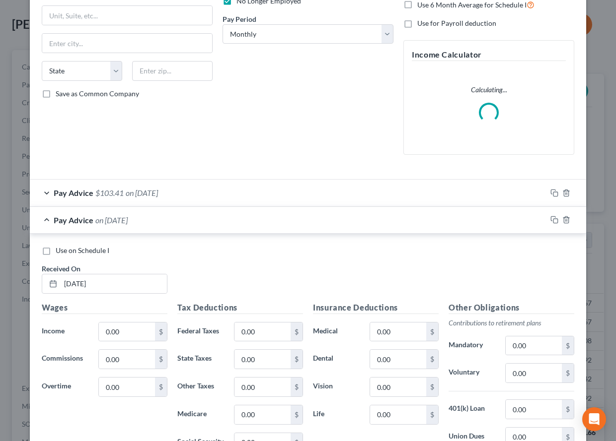
scroll to position [157, 0]
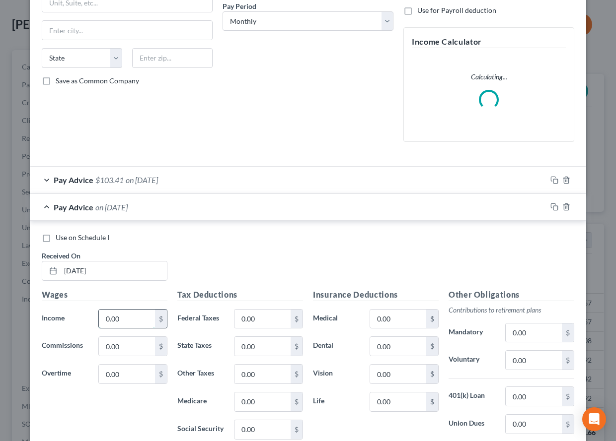
click at [114, 313] on input "0.00" at bounding box center [127, 319] width 56 height 19
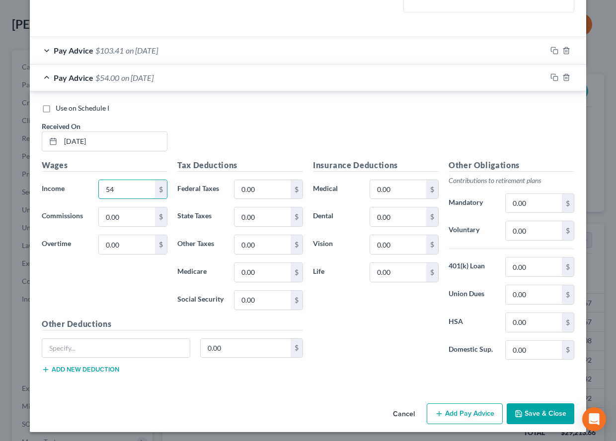
scroll to position [286, 0]
type input "54"
click at [508, 411] on button "Save & Close" at bounding box center [541, 414] width 68 height 21
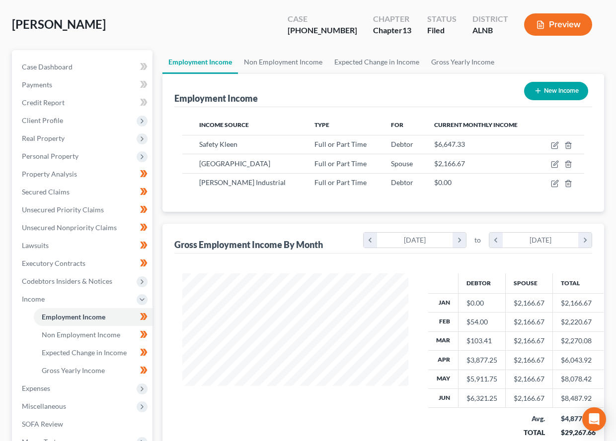
scroll to position [174, 0]
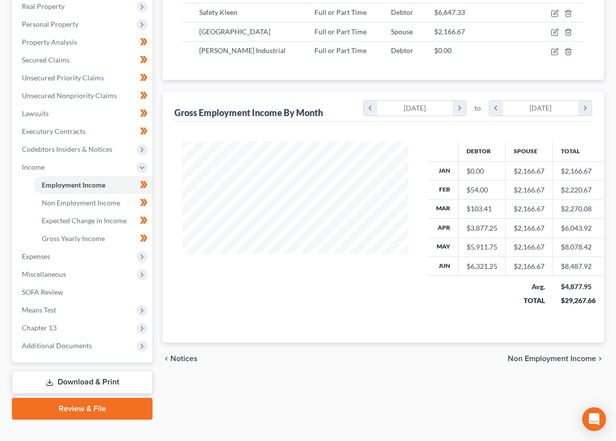
click at [91, 371] on link "Download & Print" at bounding box center [82, 382] width 141 height 23
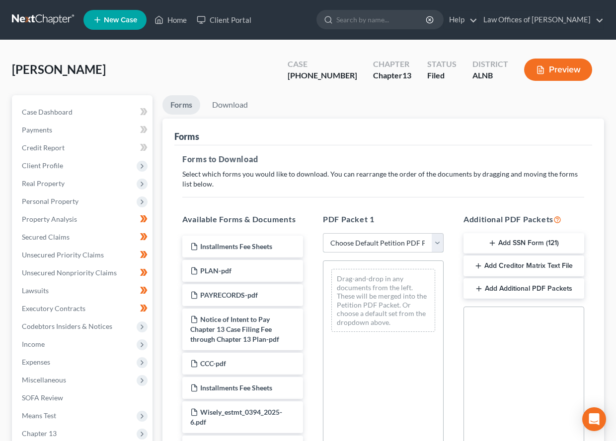
select select "2"
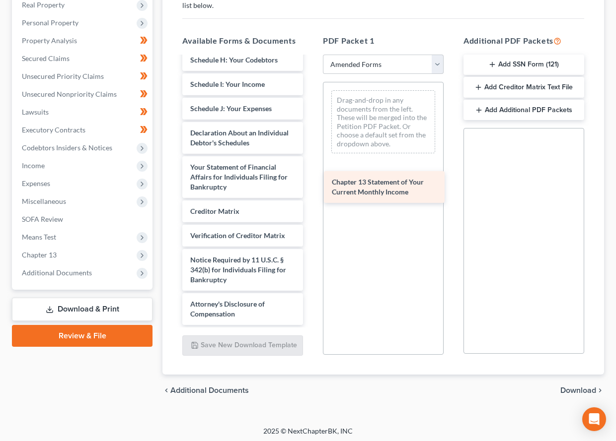
scroll to position [220, 0]
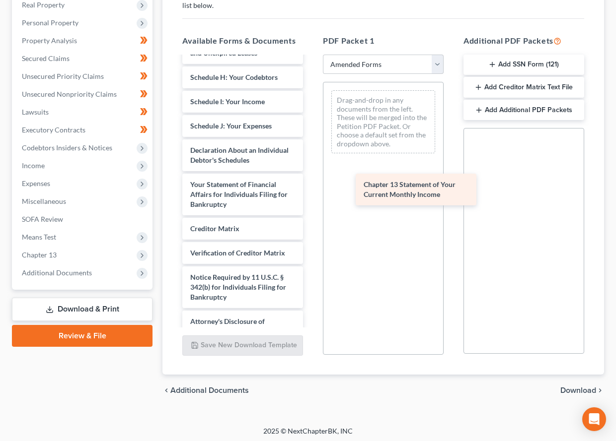
drag, startPoint x: 223, startPoint y: 185, endPoint x: 396, endPoint y: 189, distance: 173.4
click at [311, 189] on div "Chapter 13 Statement of Your Current Monthly Income Voluntary Petition for Indi…" at bounding box center [242, 90] width 137 height 506
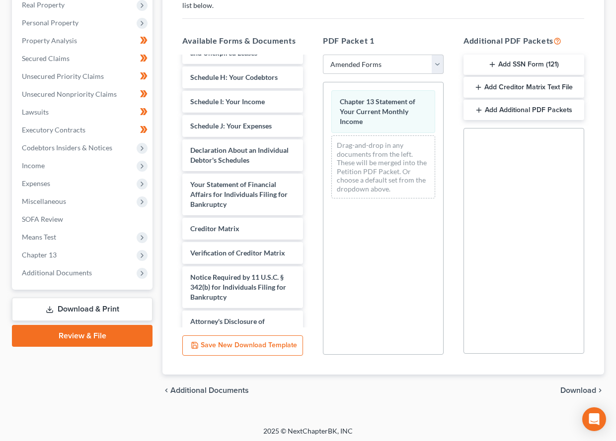
click at [508, 387] on span "Download" at bounding box center [578, 391] width 36 height 8
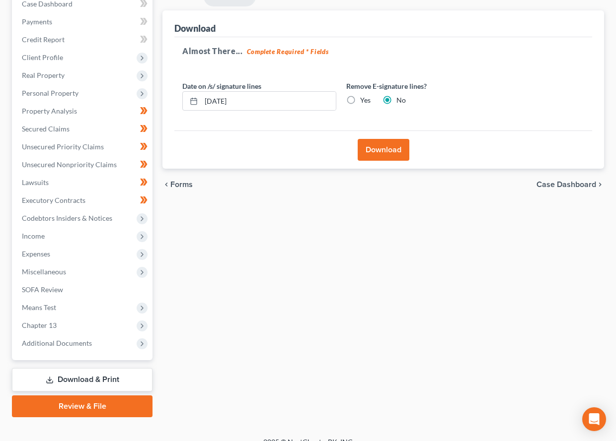
click at [365, 131] on div "Download" at bounding box center [383, 150] width 418 height 38
click at [366, 159] on div "Download" at bounding box center [383, 150] width 418 height 38
click at [376, 146] on button "Download" at bounding box center [384, 150] width 52 height 22
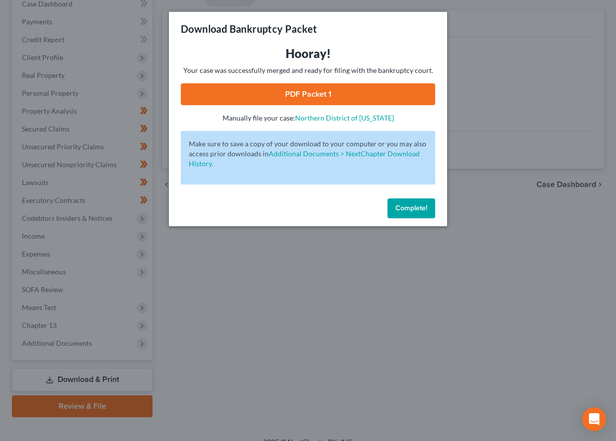
click at [386, 93] on link "PDF Packet 1" at bounding box center [308, 94] width 254 height 22
click at [399, 204] on span "Complete!" at bounding box center [411, 208] width 32 height 8
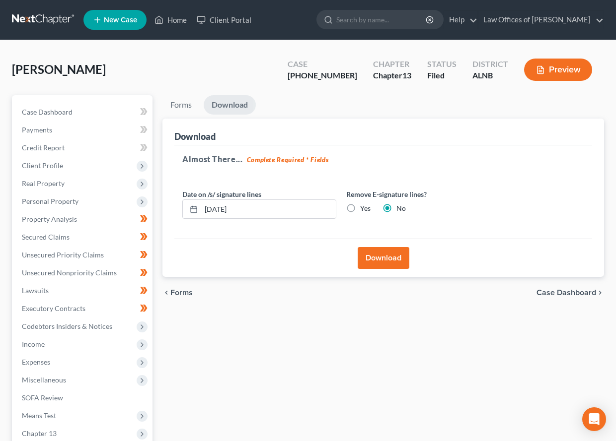
scroll to position [0, 0]
click at [37, 340] on span "Income" at bounding box center [33, 344] width 23 height 8
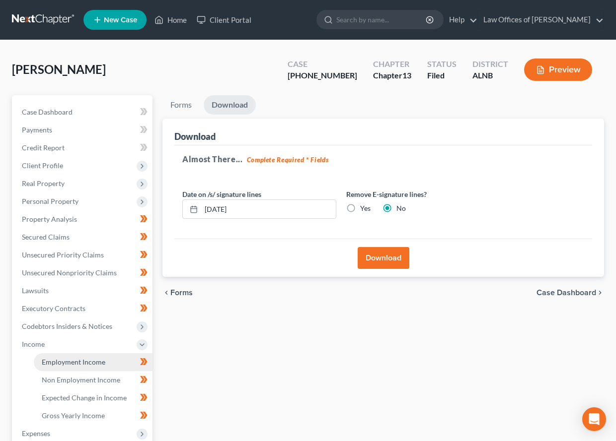
click at [57, 358] on span "Employment Income" at bounding box center [74, 362] width 64 height 8
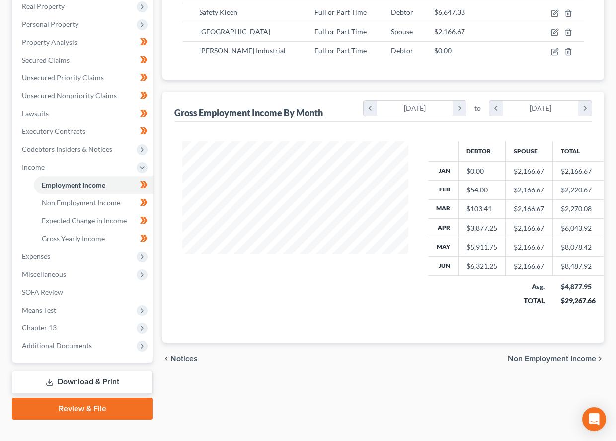
scroll to position [145, 0]
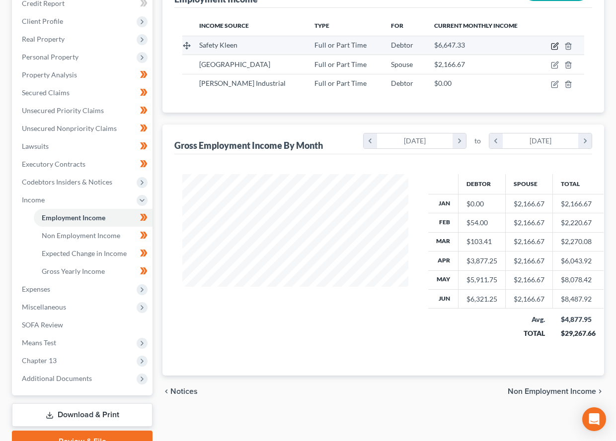
click at [508, 44] on icon "button" at bounding box center [555, 45] width 4 height 4
select select "0"
select select "2"
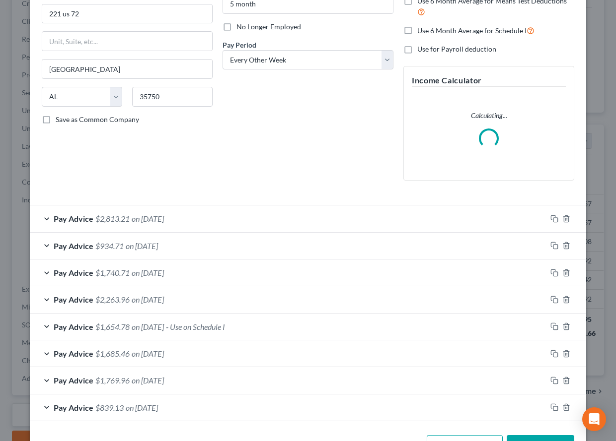
scroll to position [125, 0]
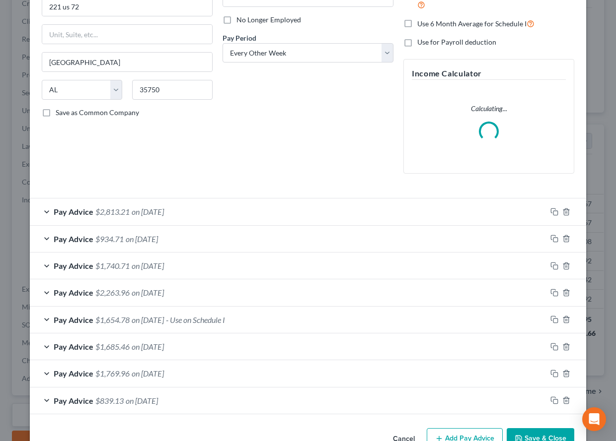
click at [134, 319] on span "on 05/23/2025" at bounding box center [148, 319] width 32 height 9
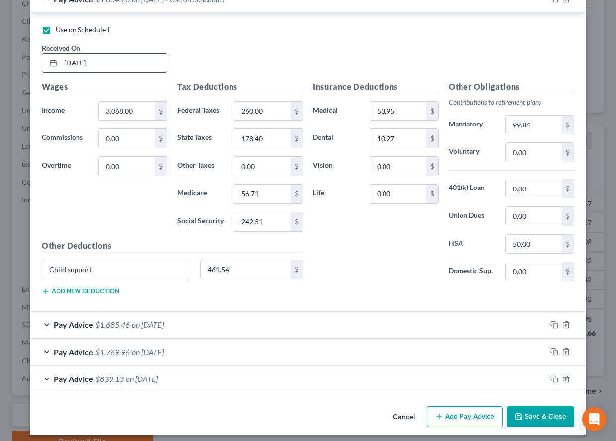
scroll to position [477, 0]
click at [508, 407] on button "Save & Close" at bounding box center [541, 417] width 68 height 21
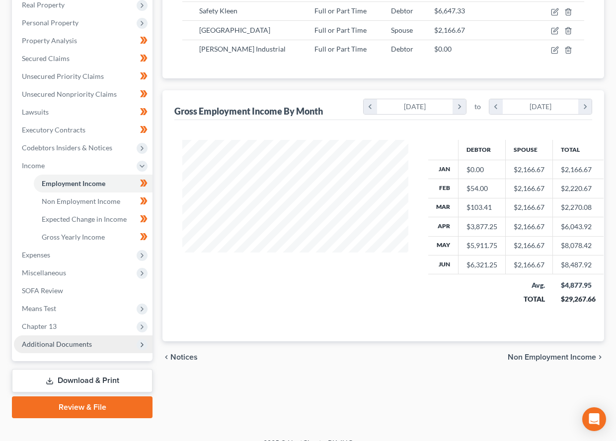
scroll to position [177, 0]
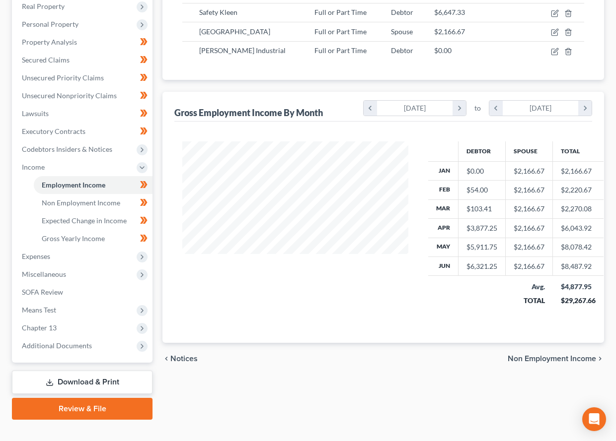
click at [78, 371] on link "Download & Print" at bounding box center [82, 382] width 141 height 23
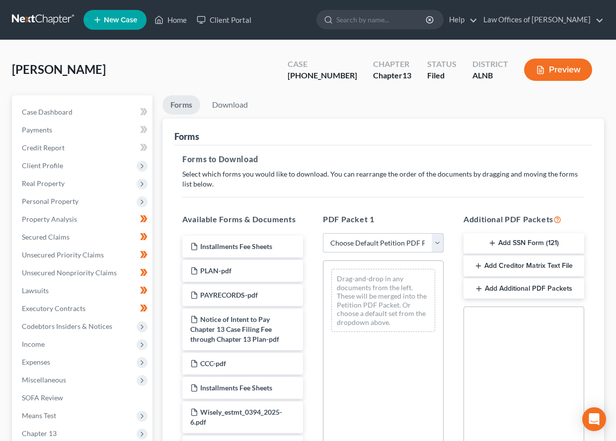
select select "2"
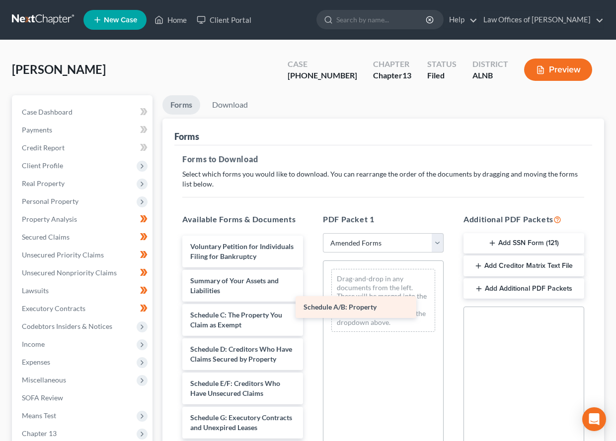
drag, startPoint x: 227, startPoint y: 306, endPoint x: 347, endPoint y: 301, distance: 119.8
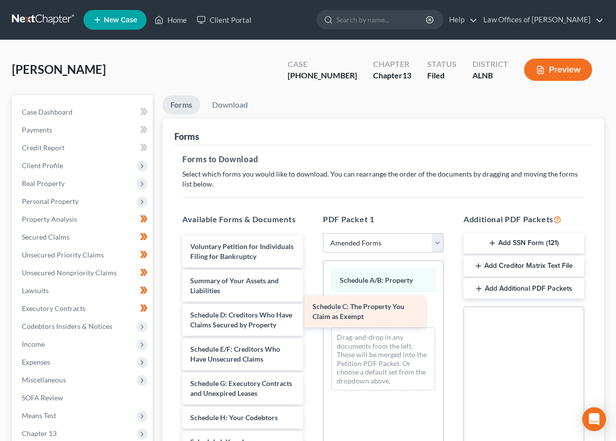
drag, startPoint x: 241, startPoint y: 307, endPoint x: 366, endPoint y: 303, distance: 124.7
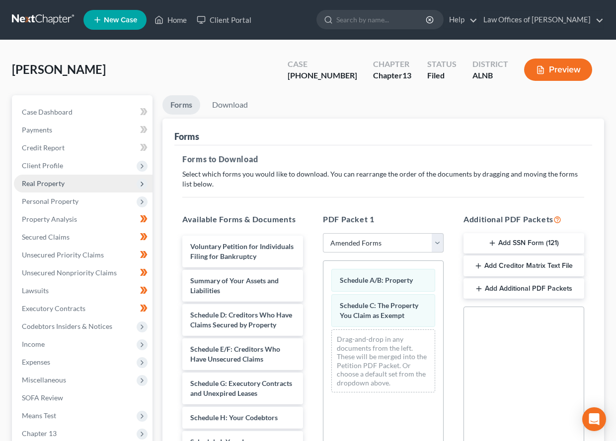
click at [44, 182] on span "Real Property" at bounding box center [43, 183] width 43 height 8
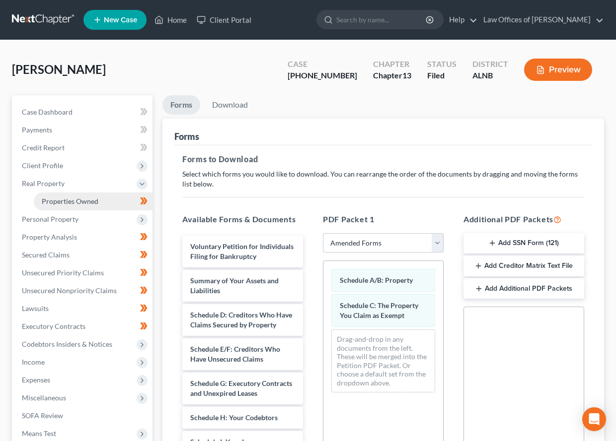
click at [49, 197] on span "Properties Owned" at bounding box center [70, 201] width 57 height 8
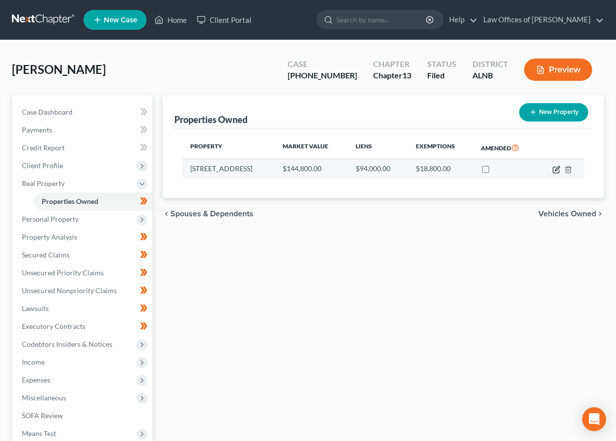
click at [508, 168] on icon "button" at bounding box center [557, 168] width 4 height 4
select select "0"
select select "3"
select select "0"
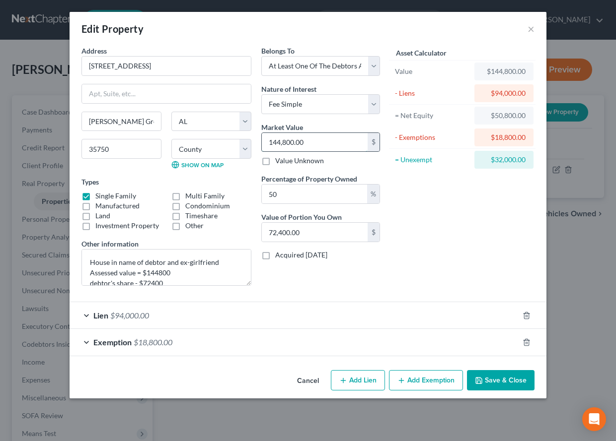
click at [299, 138] on input "144,800.00" at bounding box center [315, 142] width 106 height 19
type input "1"
type input "0.50"
type input "15"
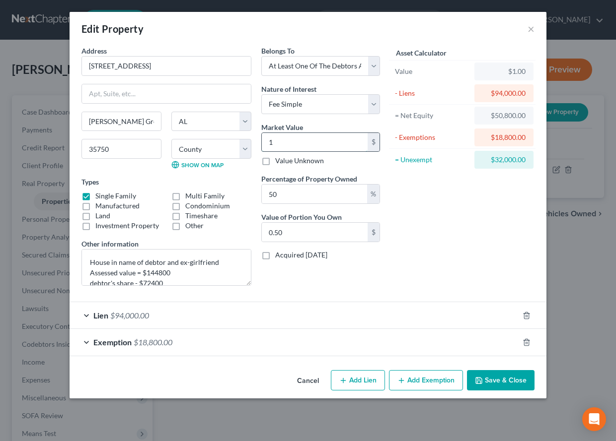
type input "7.50"
type input "151"
type input "75.50"
type input "1512"
type input "756.00"
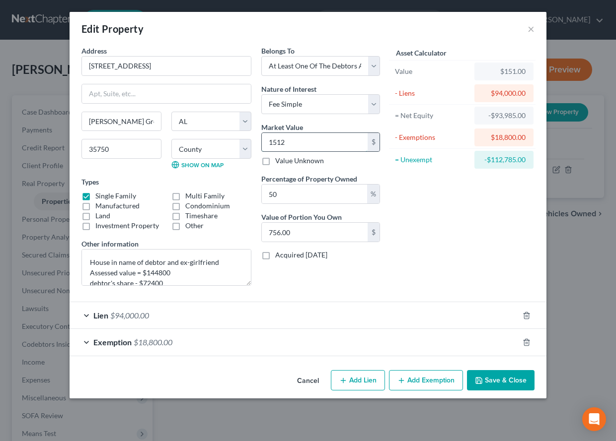
type input "15120"
type input "7,560.00"
type input "15,1200"
type input "75,600.00"
type input "151,200"
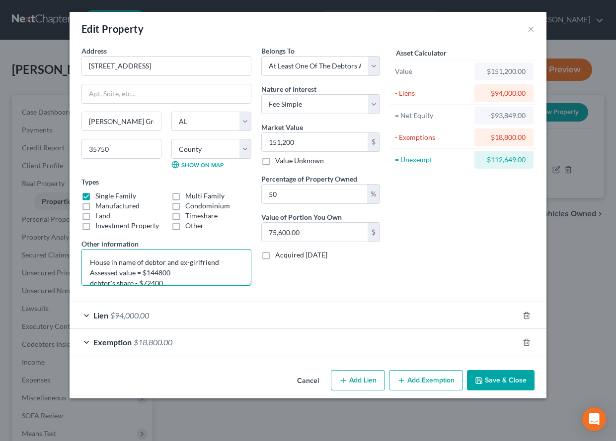
click at [148, 272] on textarea "House in name of debtor and ex-girlfriend Assessed value = $144800 debtor's sha…" at bounding box center [166, 267] width 170 height 37
drag, startPoint x: 147, startPoint y: 272, endPoint x: 171, endPoint y: 272, distance: 23.8
click at [171, 272] on textarea "House in name of debtor and ex-girlfriend Assessed value = $144800 debtor's sha…" at bounding box center [166, 267] width 170 height 37
click at [150, 280] on textarea "House in name of debtor and ex-girlfriend Assessed value = $151,200 debtor's sh…" at bounding box center [166, 267] width 170 height 37
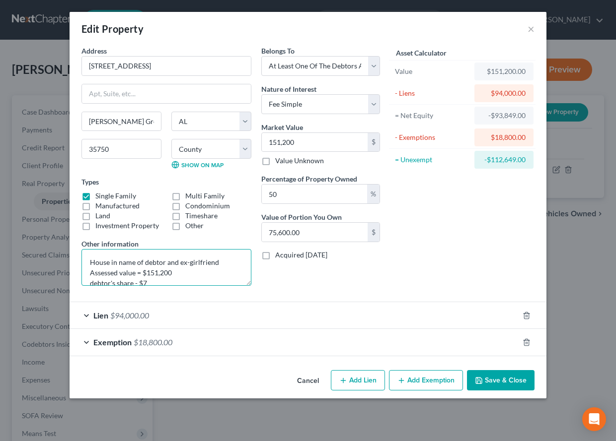
scroll to position [1, 0]
type textarea "House in name of debtor and ex-girlfriend Assessed value = $151,200 debtor's sh…"
click at [484, 379] on button "Save & Close" at bounding box center [501, 380] width 68 height 21
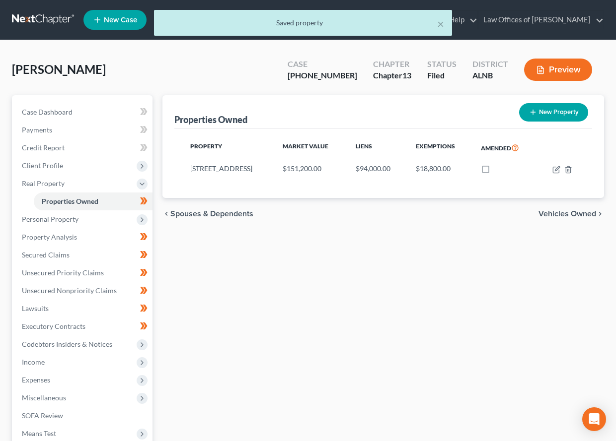
click at [57, 21] on div "× Saved property" at bounding box center [303, 25] width 616 height 31
click at [58, 17] on div "× Saved property" at bounding box center [303, 25] width 616 height 31
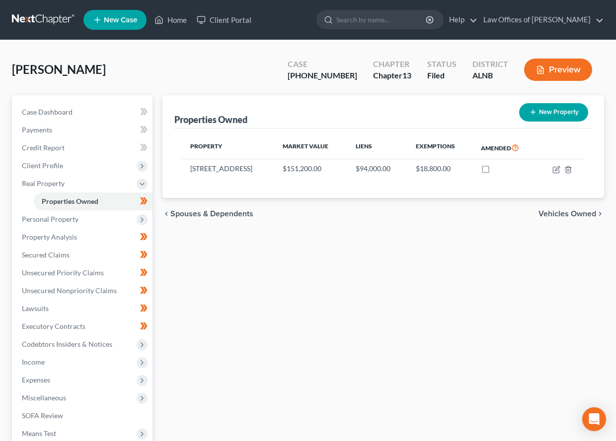
click at [46, 18] on link at bounding box center [44, 20] width 64 height 18
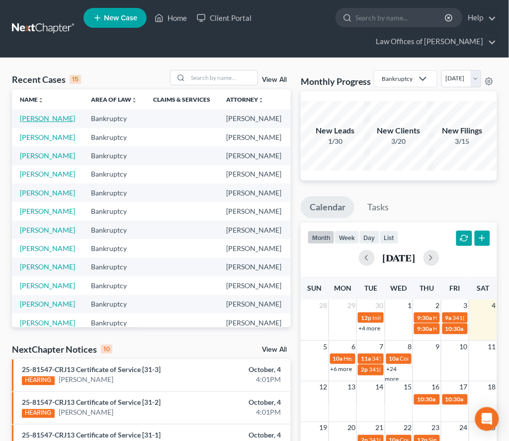
click at [28, 123] on link "Cormier, Jarad" at bounding box center [47, 118] width 55 height 8
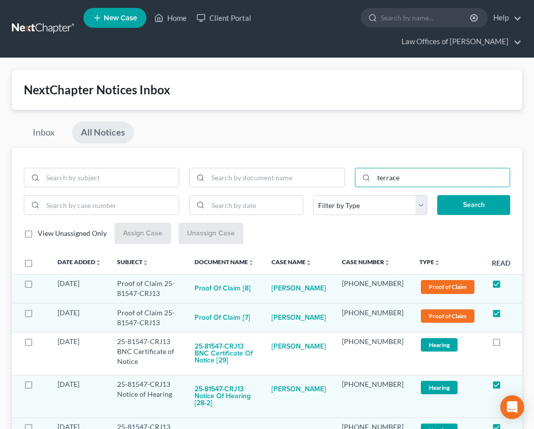
scroll to position [233, 0]
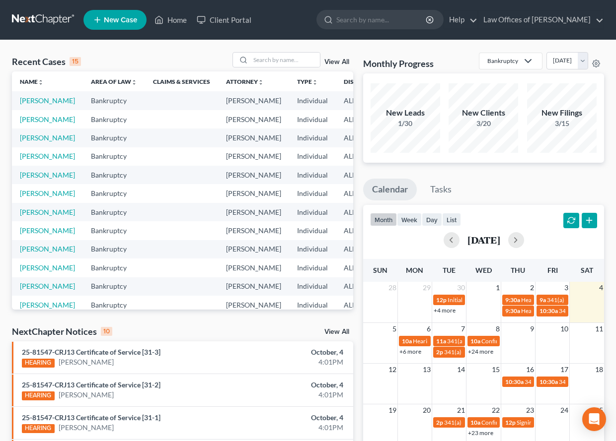
click at [339, 332] on link "View All" at bounding box center [336, 332] width 25 height 7
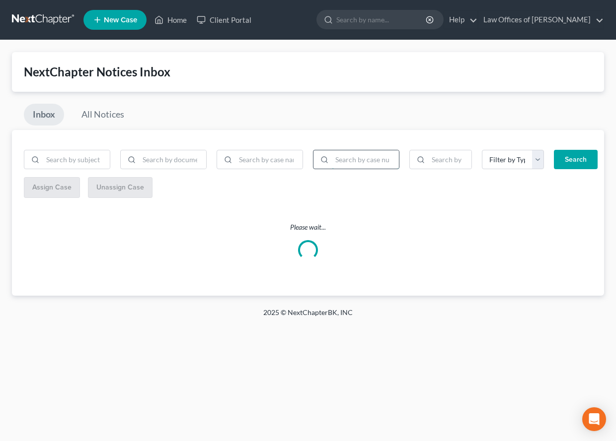
click at [345, 155] on input "search" at bounding box center [365, 159] width 67 height 19
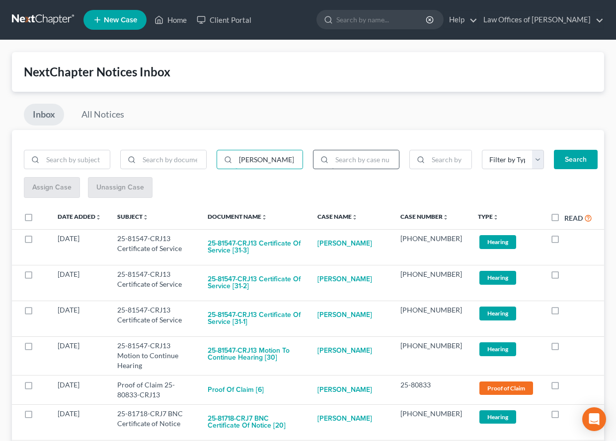
type input "[PERSON_NAME]"
click at [575, 158] on button "Search" at bounding box center [576, 160] width 44 height 20
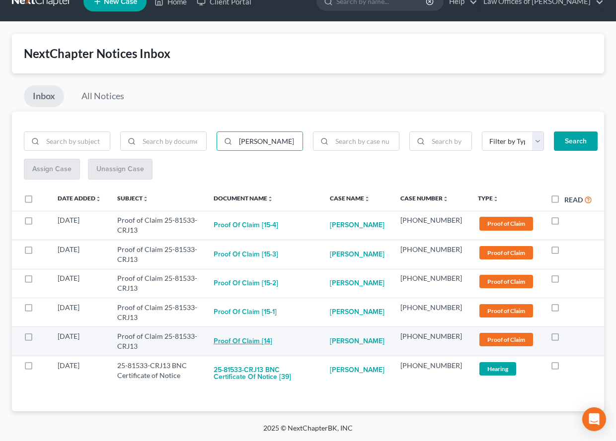
click at [269, 332] on button "Proof of Claim [14]" at bounding box center [243, 342] width 59 height 20
checkbox input "true"
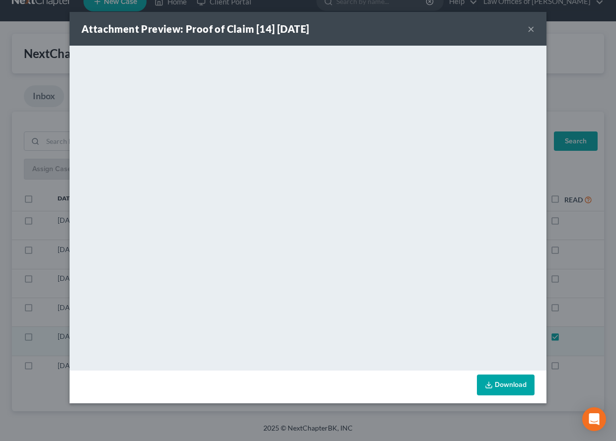
scroll to position [9, 0]
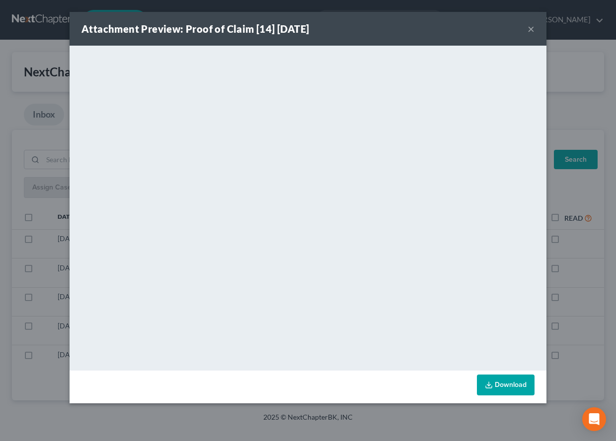
click at [599, 327] on div "Attachment Preview: Proof of Claim [14] [DATE] × <object ng-attr-data='[URL][DO…" at bounding box center [308, 220] width 616 height 441
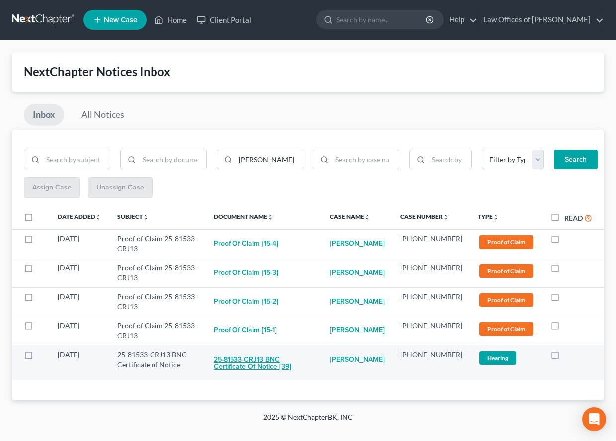
click at [277, 377] on button "25-81533-CRJ13 BNC Certificate of Notice [39]" at bounding box center [264, 363] width 100 height 27
checkbox input "true"
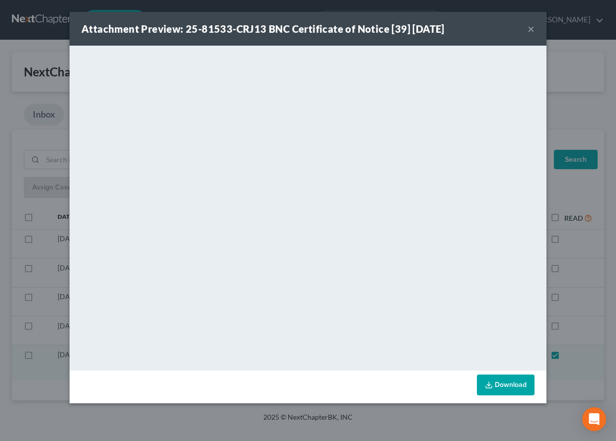
scroll to position [0, 0]
click at [580, 326] on div "Attachment Preview: 25-81533-CRJ13 BNC Certificate of Notice [39] [DATE] × <obj…" at bounding box center [308, 220] width 616 height 441
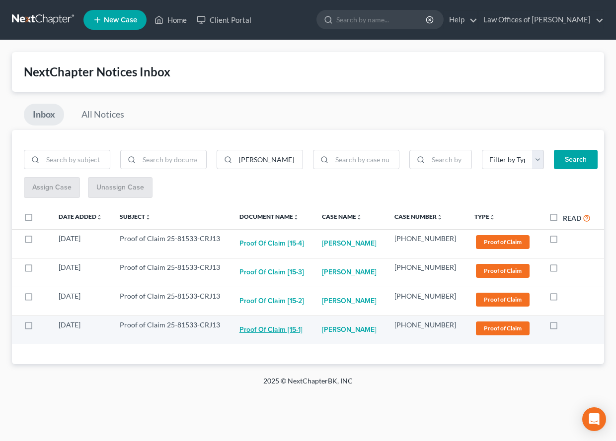
click at [302, 324] on button "Proof of Claim [15-1]" at bounding box center [270, 330] width 63 height 20
checkbox input "true"
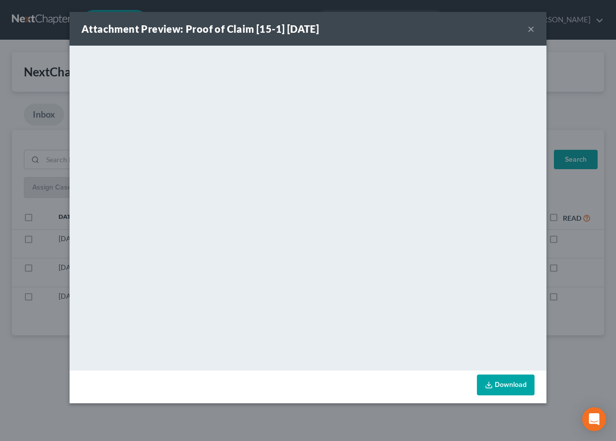
click at [589, 345] on div "Attachment Preview: Proof of Claim [15-1] [DATE] × <object ng-attr-data='[URL][…" at bounding box center [308, 220] width 616 height 441
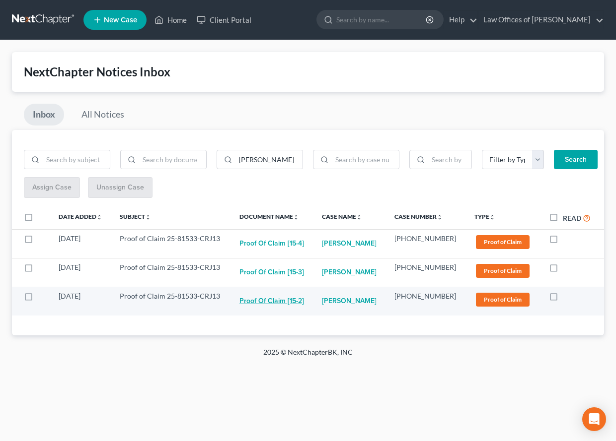
click at [296, 297] on button "Proof of Claim [15-2]" at bounding box center [271, 302] width 65 height 20
checkbox input "true"
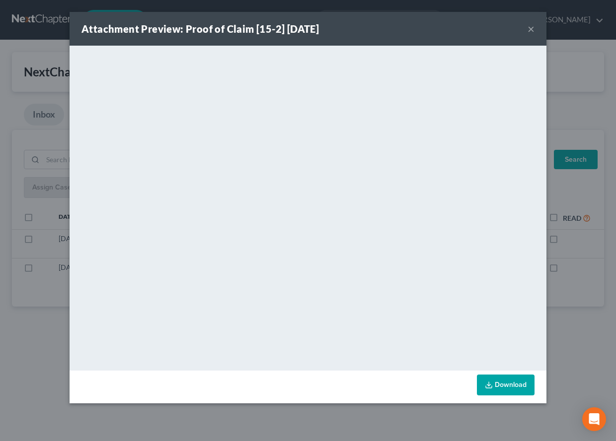
click at [567, 290] on div "Attachment Preview: Proof of Claim [15-2] [DATE] × <object ng-attr-data='[URL][…" at bounding box center [308, 220] width 616 height 441
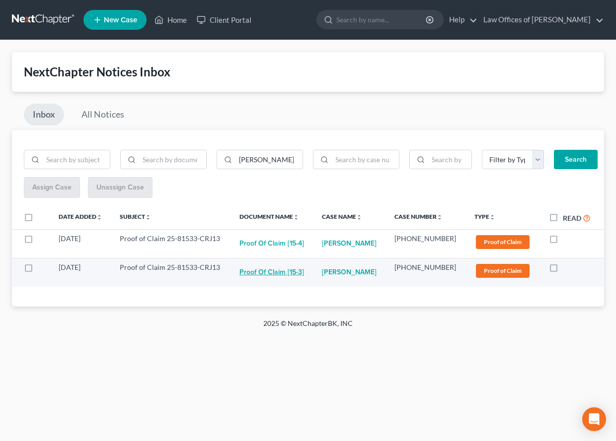
click at [295, 269] on button "Proof of Claim [15-3]" at bounding box center [271, 273] width 65 height 20
checkbox input "true"
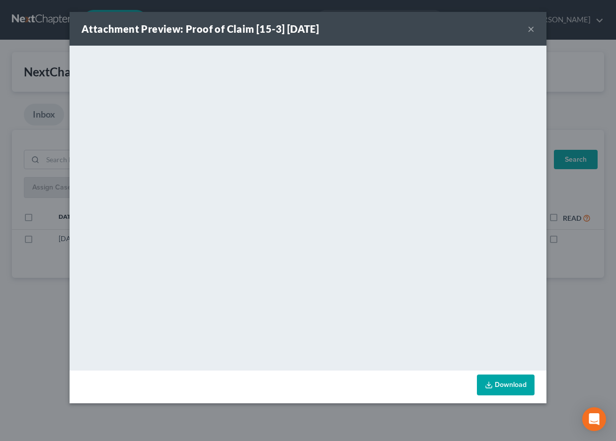
click at [595, 250] on div "Attachment Preview: Proof of Claim [15-3] [DATE] × <object ng-attr-data='[URL][…" at bounding box center [308, 220] width 616 height 441
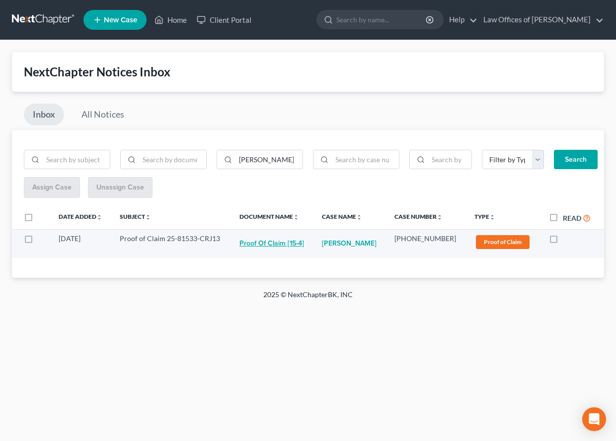
click at [279, 240] on button "Proof of Claim [15-4]" at bounding box center [271, 244] width 65 height 20
checkbox input "true"
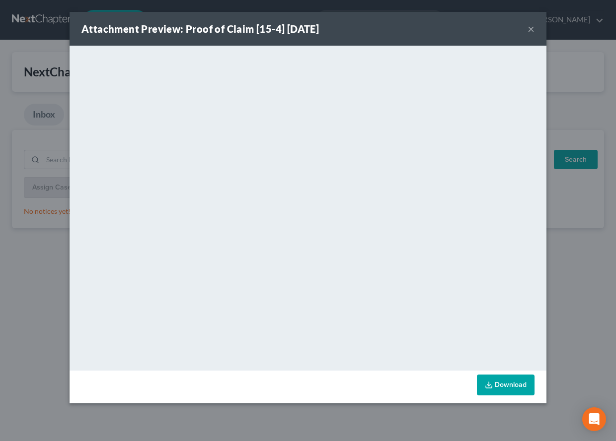
click at [564, 323] on div "Attachment Preview: Proof of Claim [15-4] [DATE] × <object ng-attr-data='[URL][…" at bounding box center [308, 220] width 616 height 441
